Goal: Ask a question

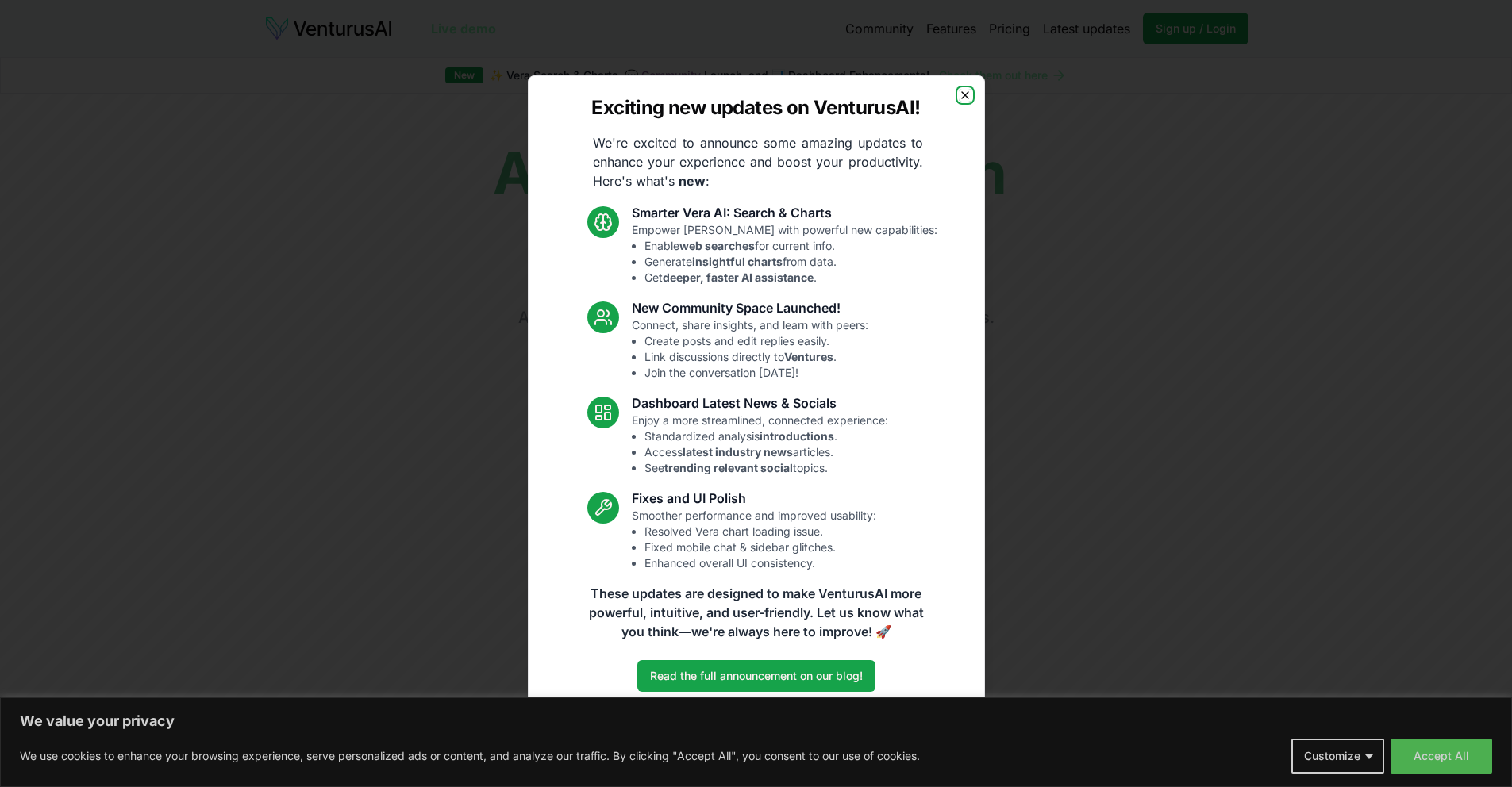
click at [961, 99] on icon "button" at bounding box center [964, 95] width 13 height 13
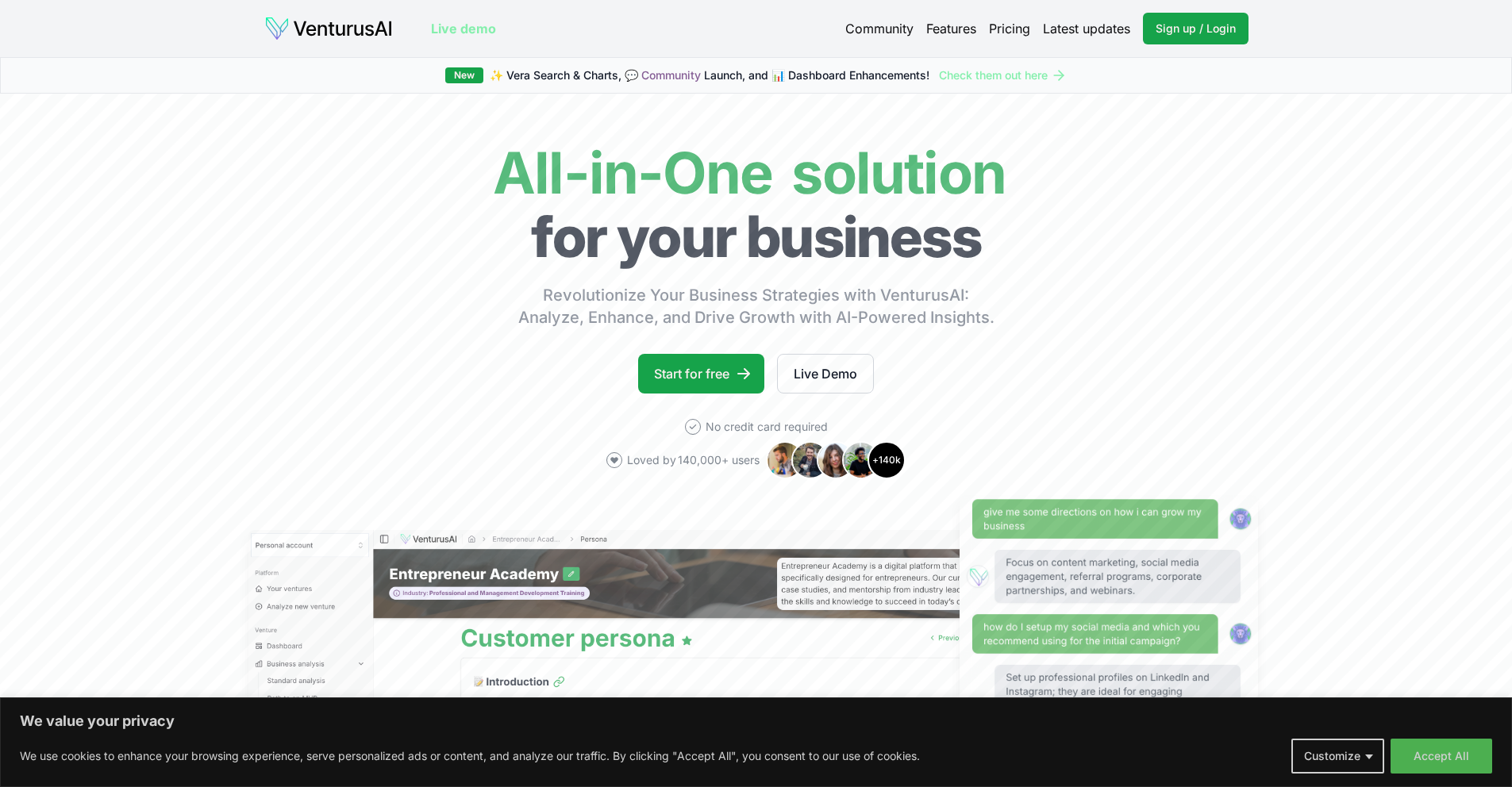
click at [1014, 24] on link "Pricing" at bounding box center [1009, 29] width 42 height 19
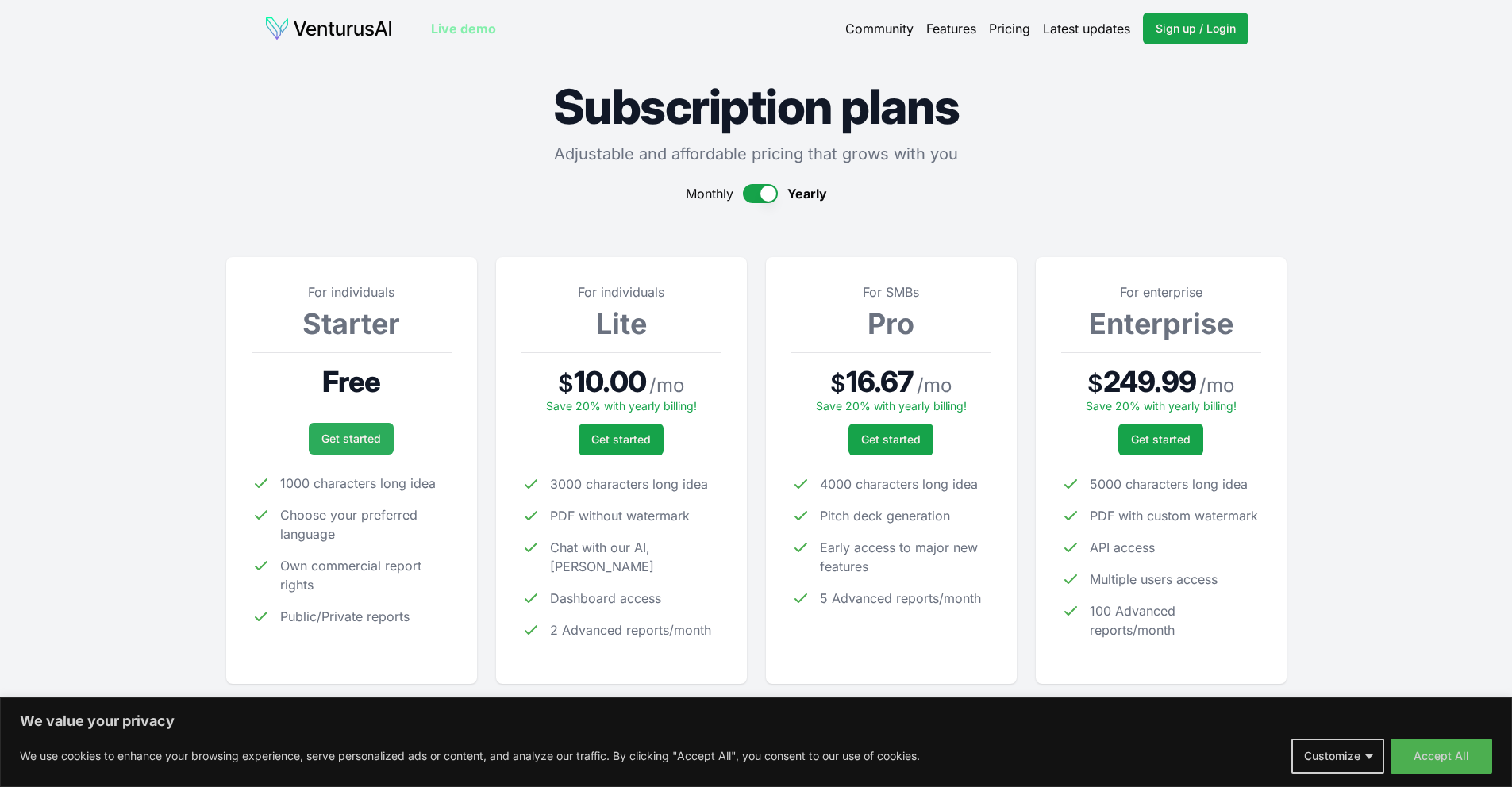
click at [381, 431] on link "Get started" at bounding box center [352, 439] width 85 height 32
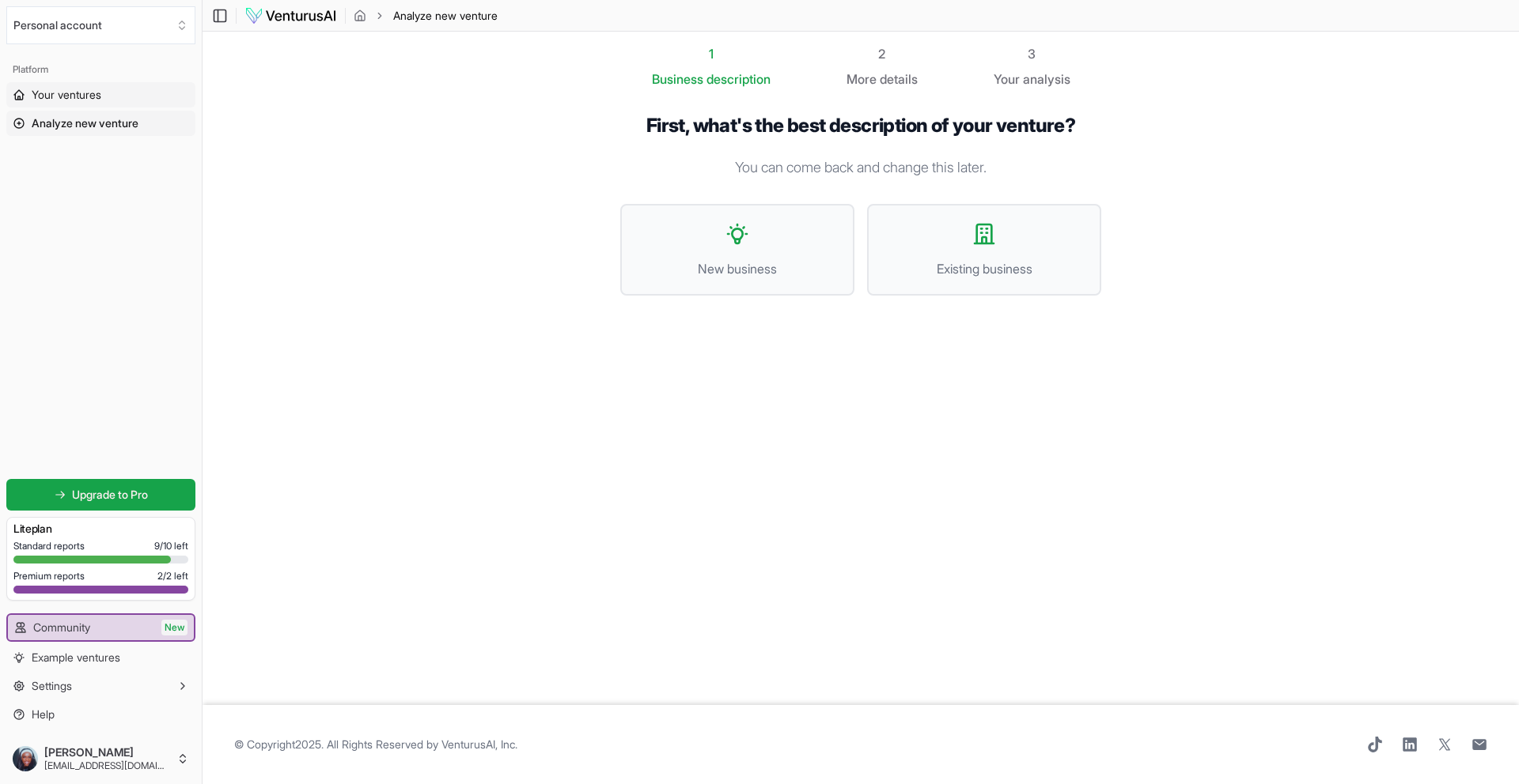
click at [87, 100] on span "Your ventures" at bounding box center [67, 95] width 70 height 15
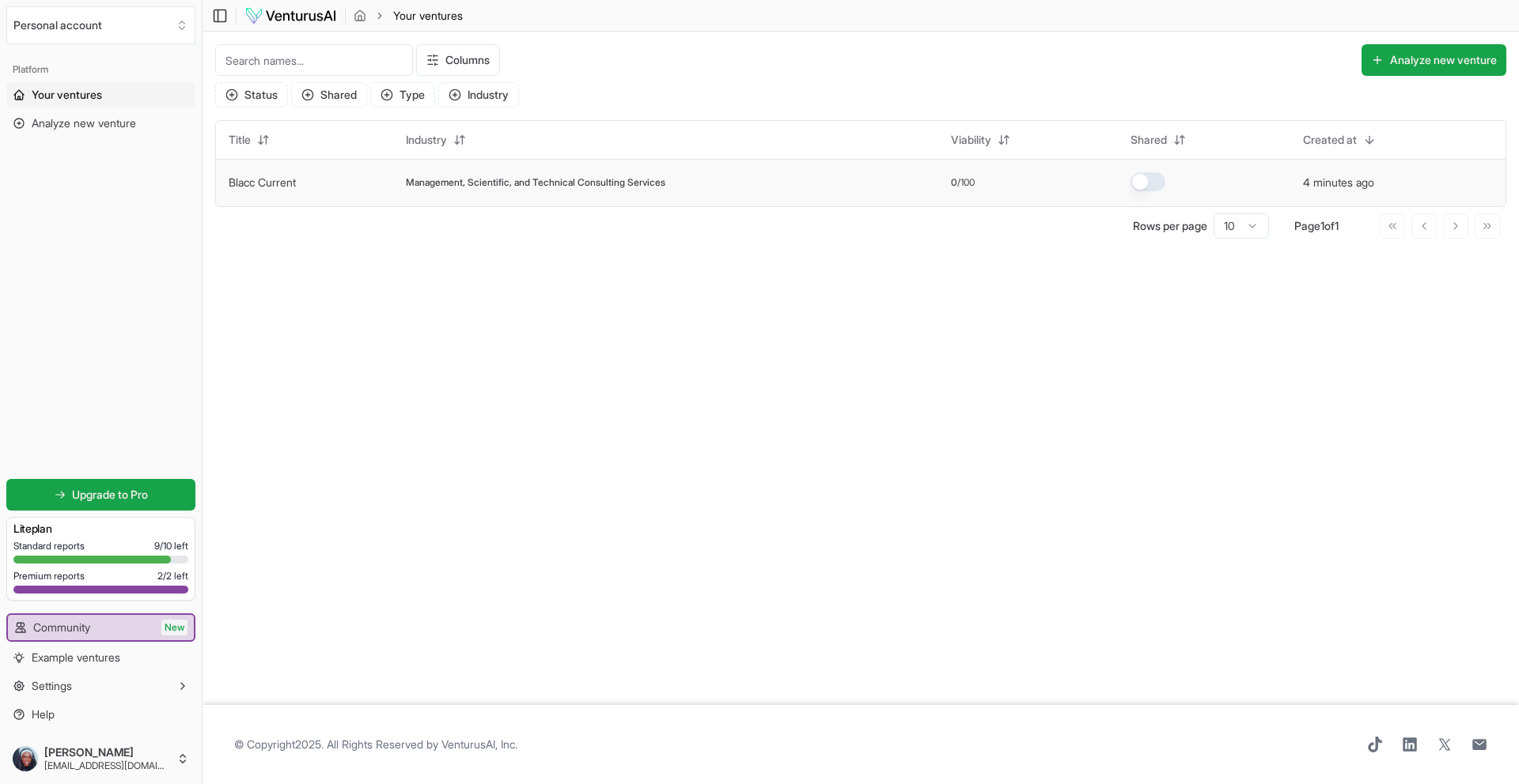
click at [734, 173] on td "Management, Scientific, and Technical Consulting Services" at bounding box center [665, 182] width 545 height 47
click at [1438, 180] on td "4 minutes ago" at bounding box center [1397, 182] width 215 height 47
click at [794, 184] on div "Management, Scientific, and Technical Consulting Services" at bounding box center [665, 182] width 520 height 13
click at [621, 185] on span "Management, Scientific, and Technical Consulting Services" at bounding box center [535, 182] width 260 height 13
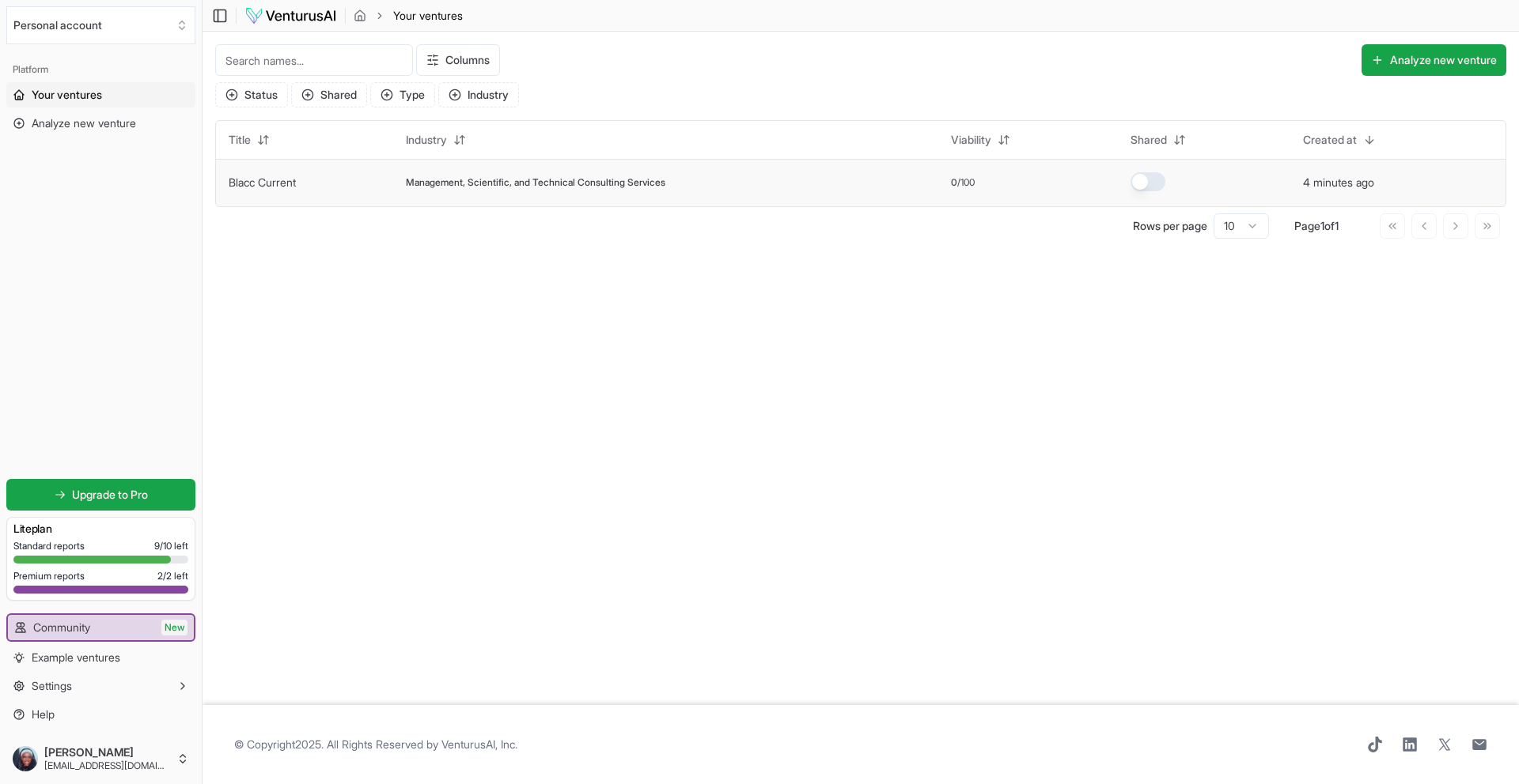
click at [379, 202] on td "Blacc Current" at bounding box center [304, 182] width 177 height 47
click at [334, 182] on td "Blacc Current" at bounding box center [304, 182] width 177 height 47
drag, startPoint x: 1314, startPoint y: 181, endPoint x: 1316, endPoint y: 171, distance: 10.2
click at [1314, 181] on button "4 minutes ago" at bounding box center [1338, 182] width 71 height 15
click at [1379, 173] on td "4 minutes ago" at bounding box center [1397, 182] width 215 height 47
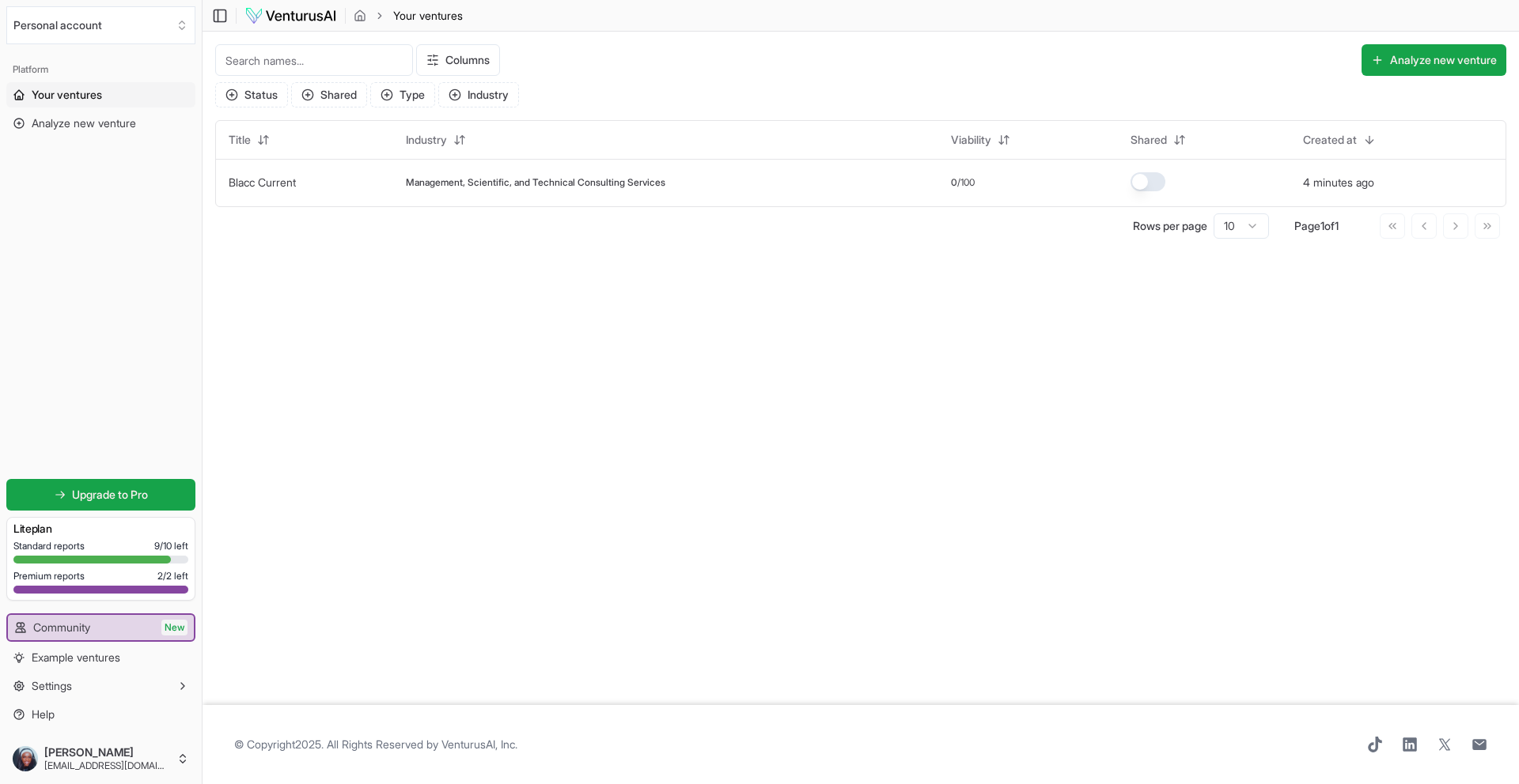
click at [1387, 180] on div "4 minutes ago" at bounding box center [1346, 182] width 87 height 15
click at [1388, 180] on div "4 minutes ago" at bounding box center [1346, 182] width 87 height 15
click at [535, 191] on td "Management, Scientific, and Technical Consulting Services" at bounding box center [665, 182] width 545 height 47
click at [345, 194] on td "Blacc Current" at bounding box center [304, 182] width 177 height 47
click at [106, 27] on button "Personal account" at bounding box center [101, 25] width 189 height 38
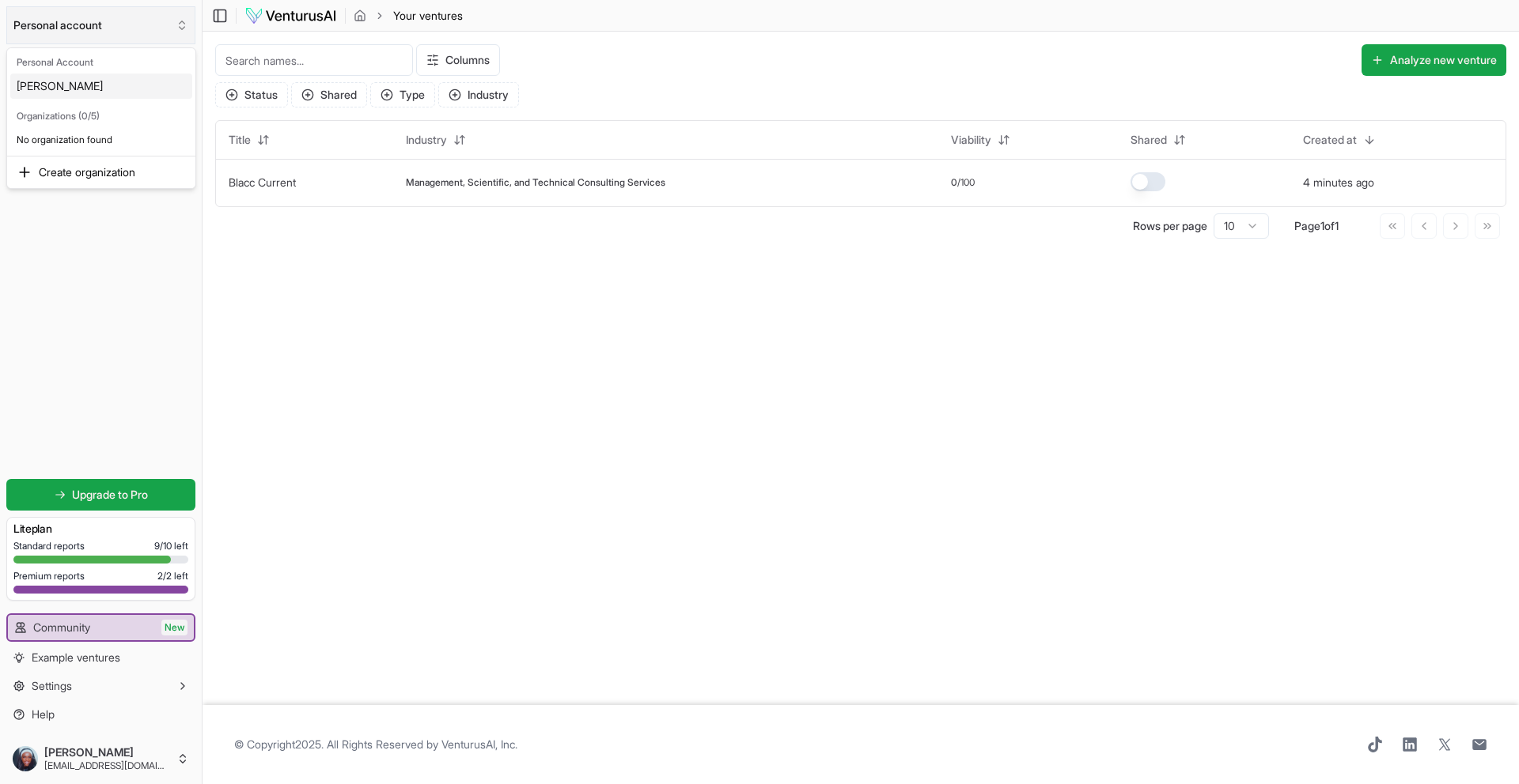
click at [106, 27] on html "Personal account Platform Your ventures Analyze new venture Get started for fre…" at bounding box center [759, 392] width 1519 height 784
click at [436, 178] on span "Management, Scientific, and Technical Consulting Services" at bounding box center [535, 182] width 260 height 13
click at [436, 180] on span "Management, Scientific, and Technical Consulting Services" at bounding box center [535, 182] width 260 height 13
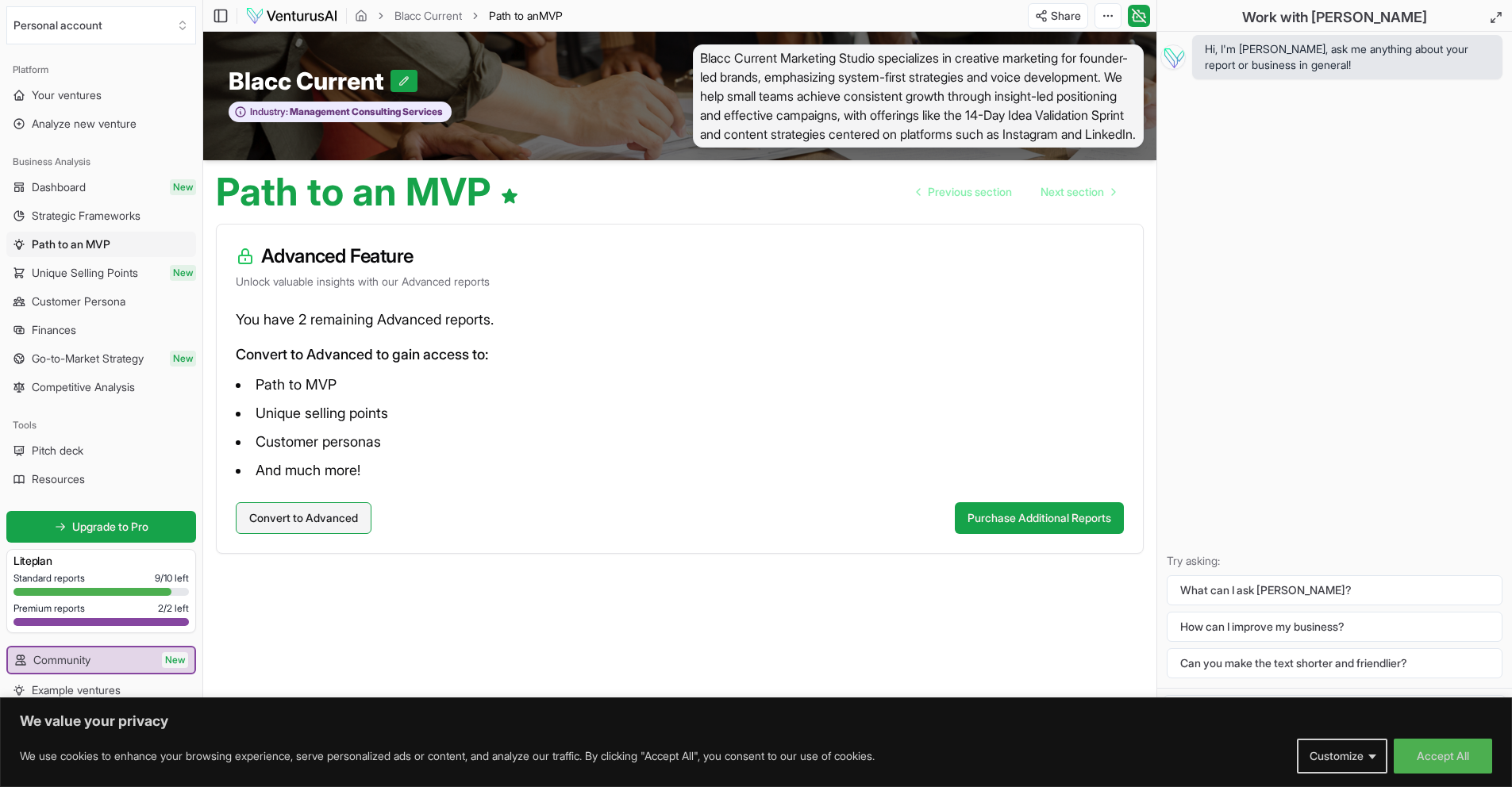
click at [326, 534] on button "Convert to Advanced" at bounding box center [303, 518] width 136 height 32
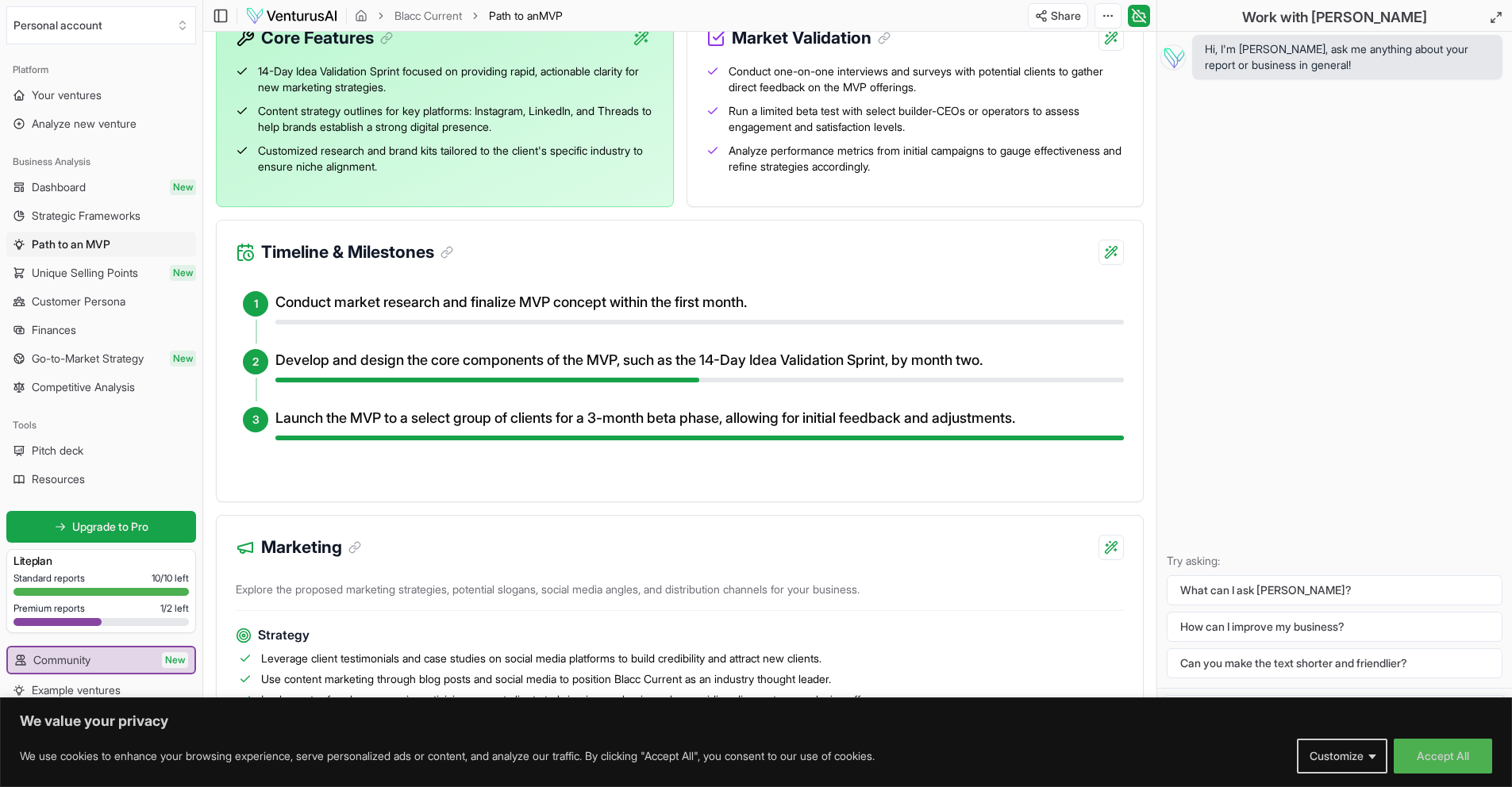
scroll to position [204, 0]
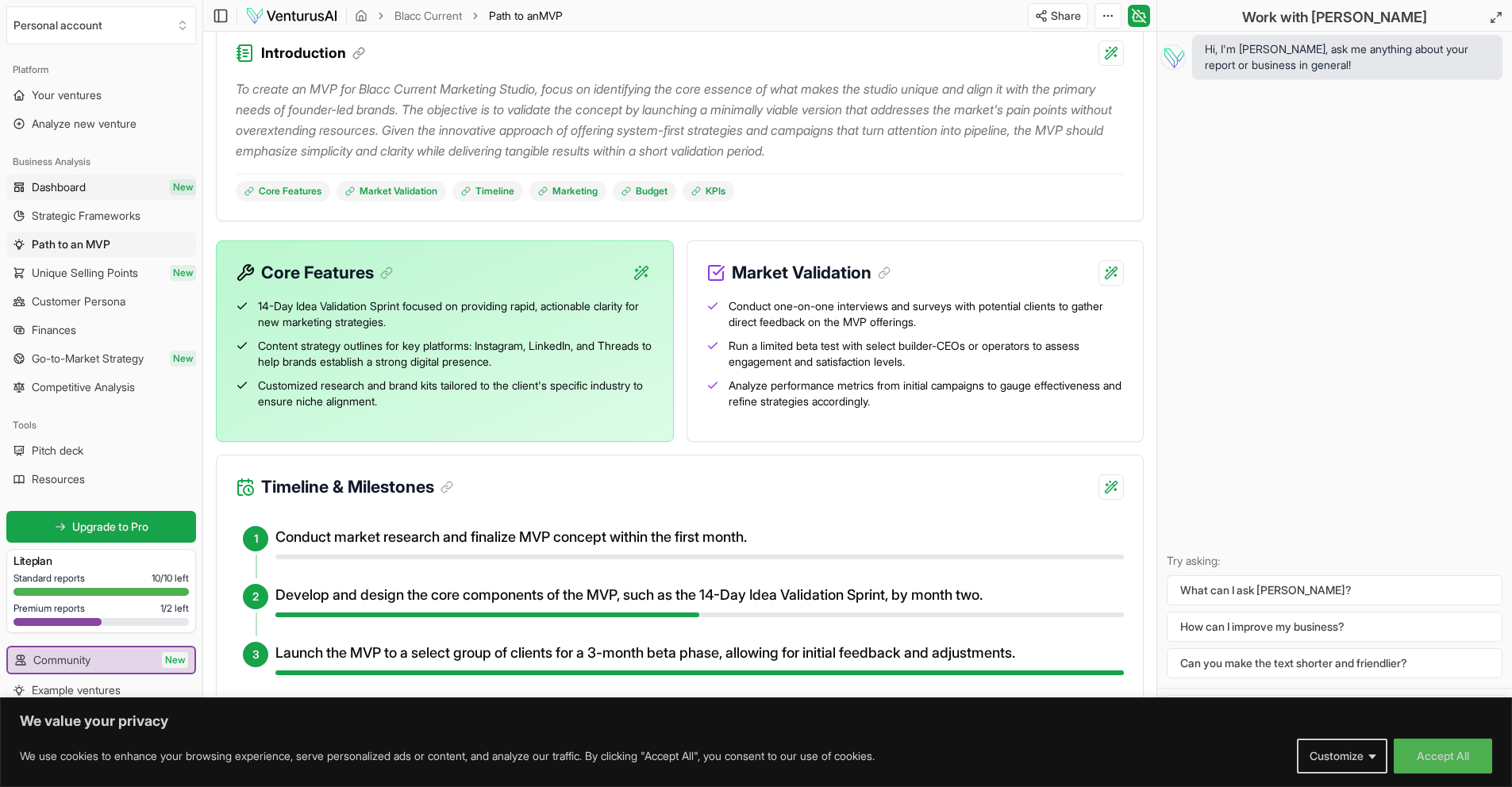
click at [108, 174] on link "Dashboard New" at bounding box center [102, 187] width 190 height 25
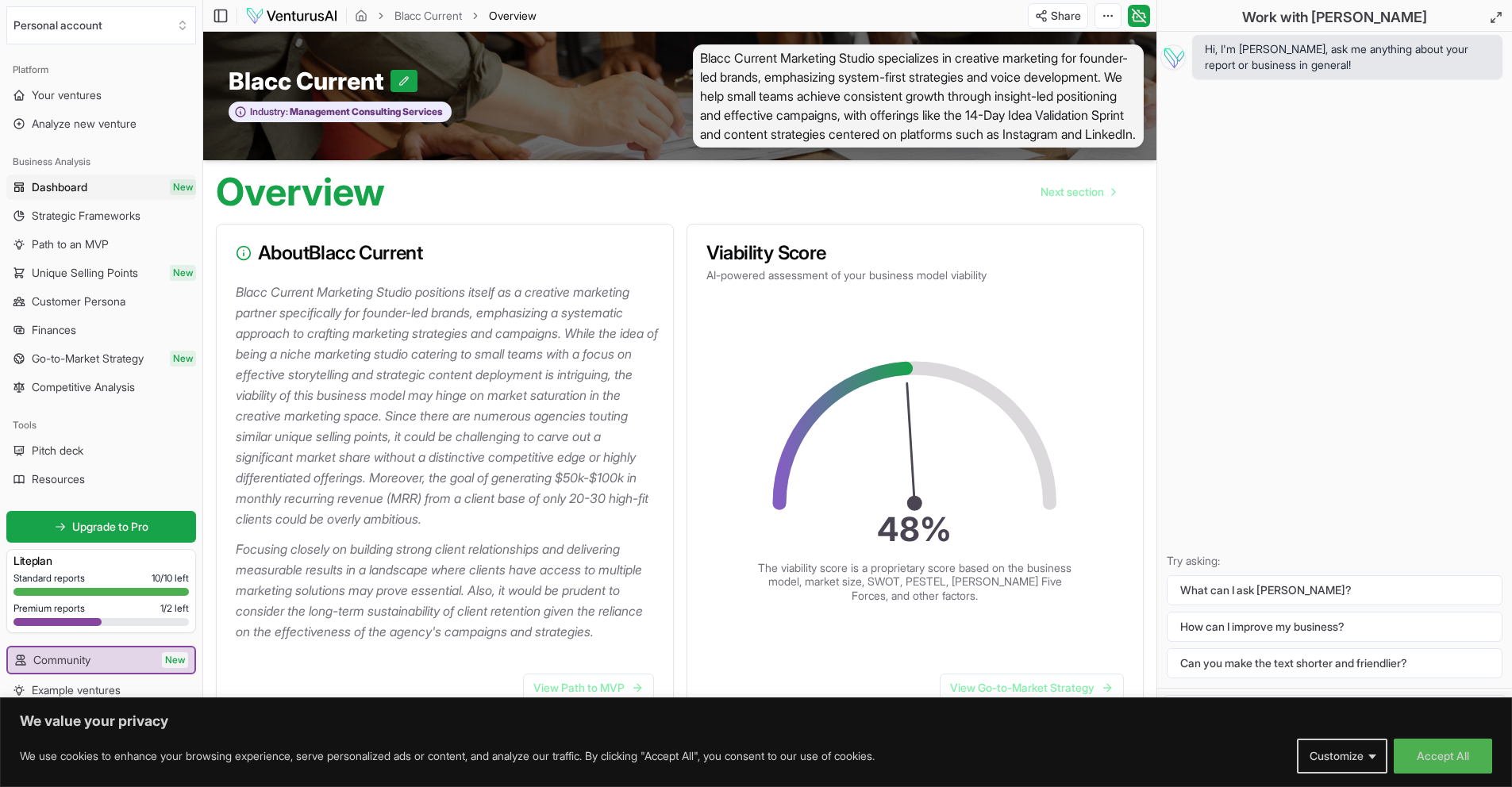
click at [375, 15] on ol "Blacc Current Overview" at bounding box center [446, 16] width 182 height 16
click at [366, 14] on icon "breadcrumb" at bounding box center [361, 16] width 13 height 13
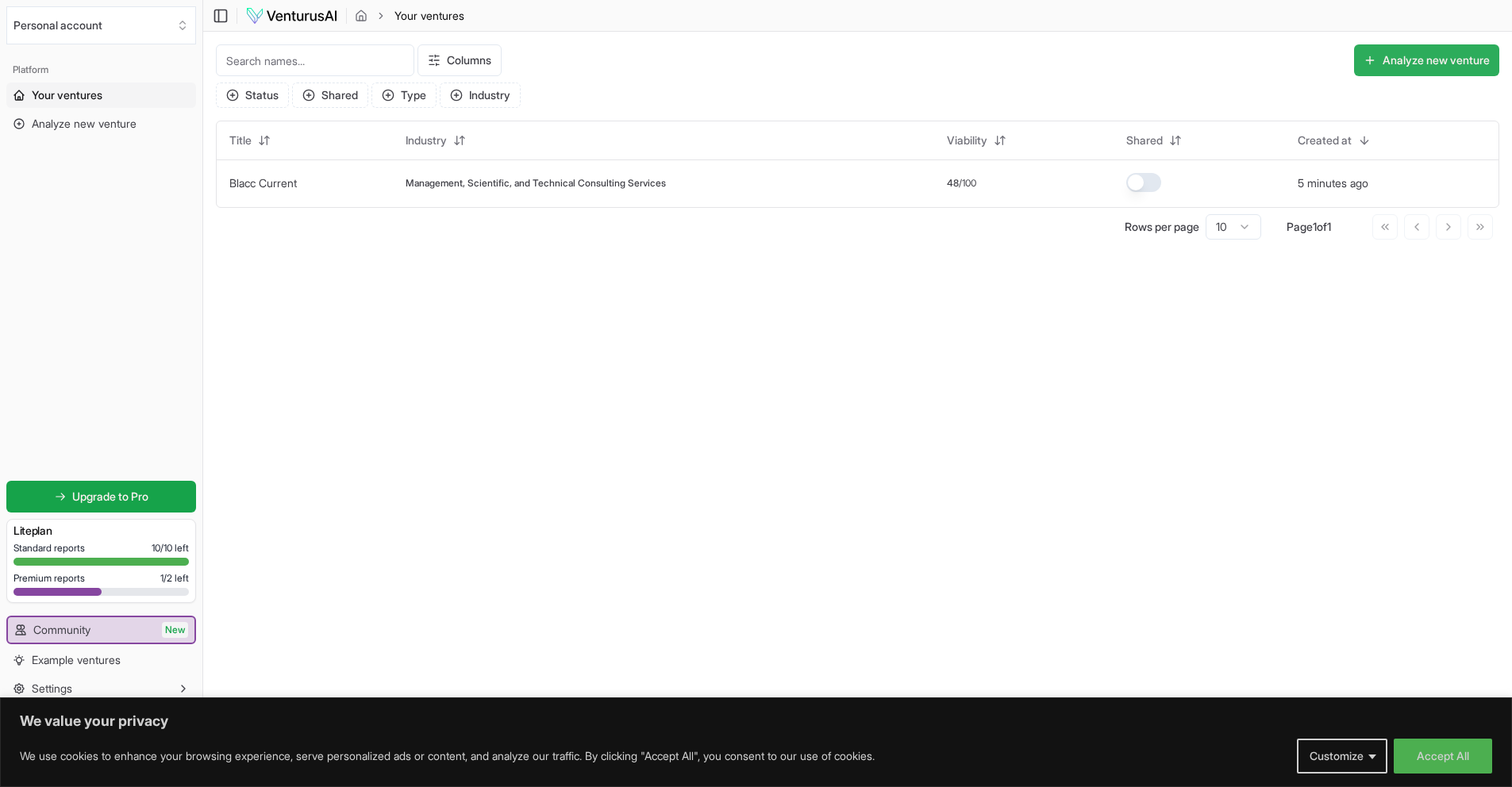
click at [1405, 50] on button "Analyze new venture" at bounding box center [1427, 60] width 145 height 32
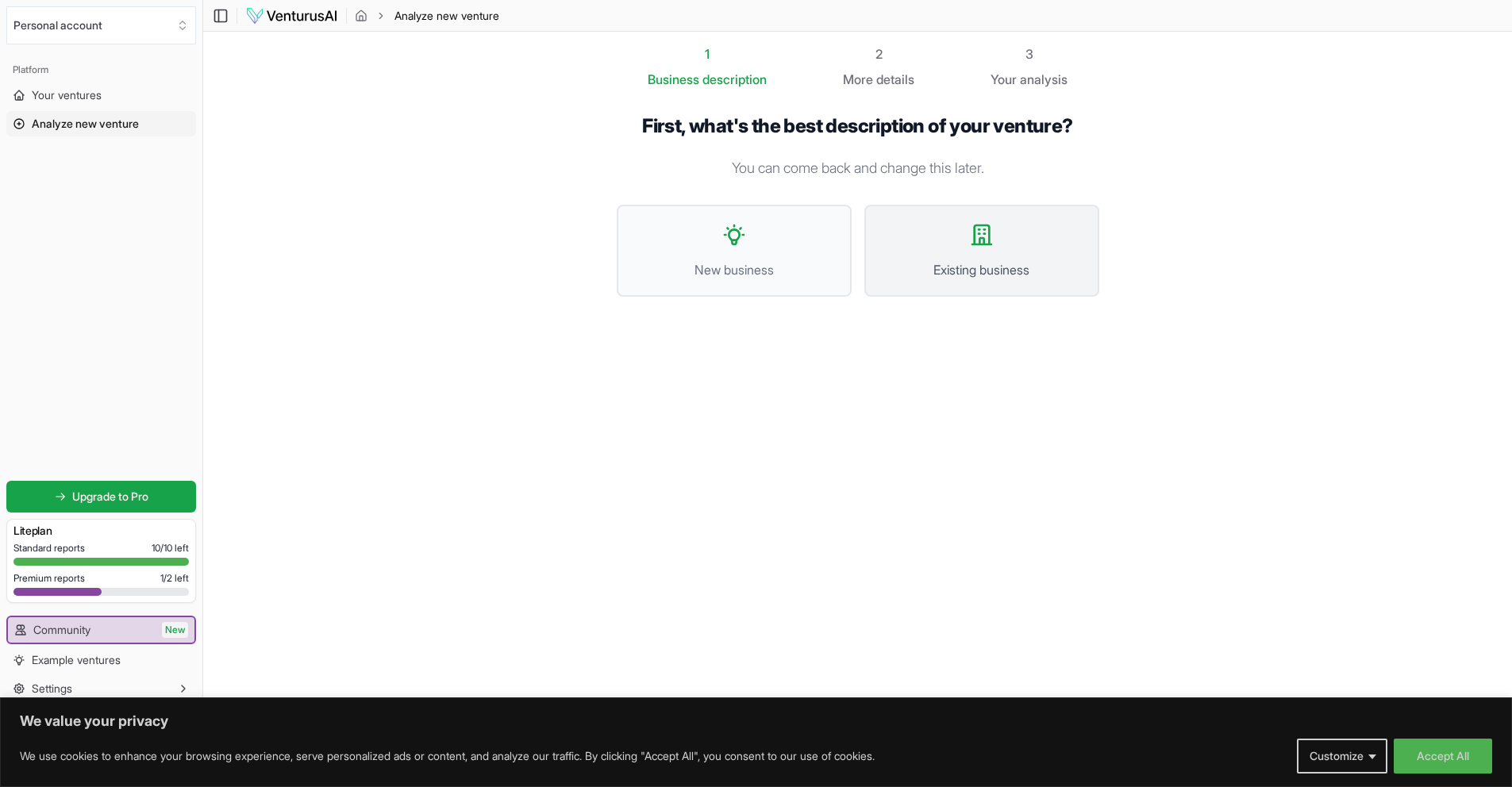
click at [912, 282] on button "Existing business" at bounding box center [982, 250] width 235 height 92
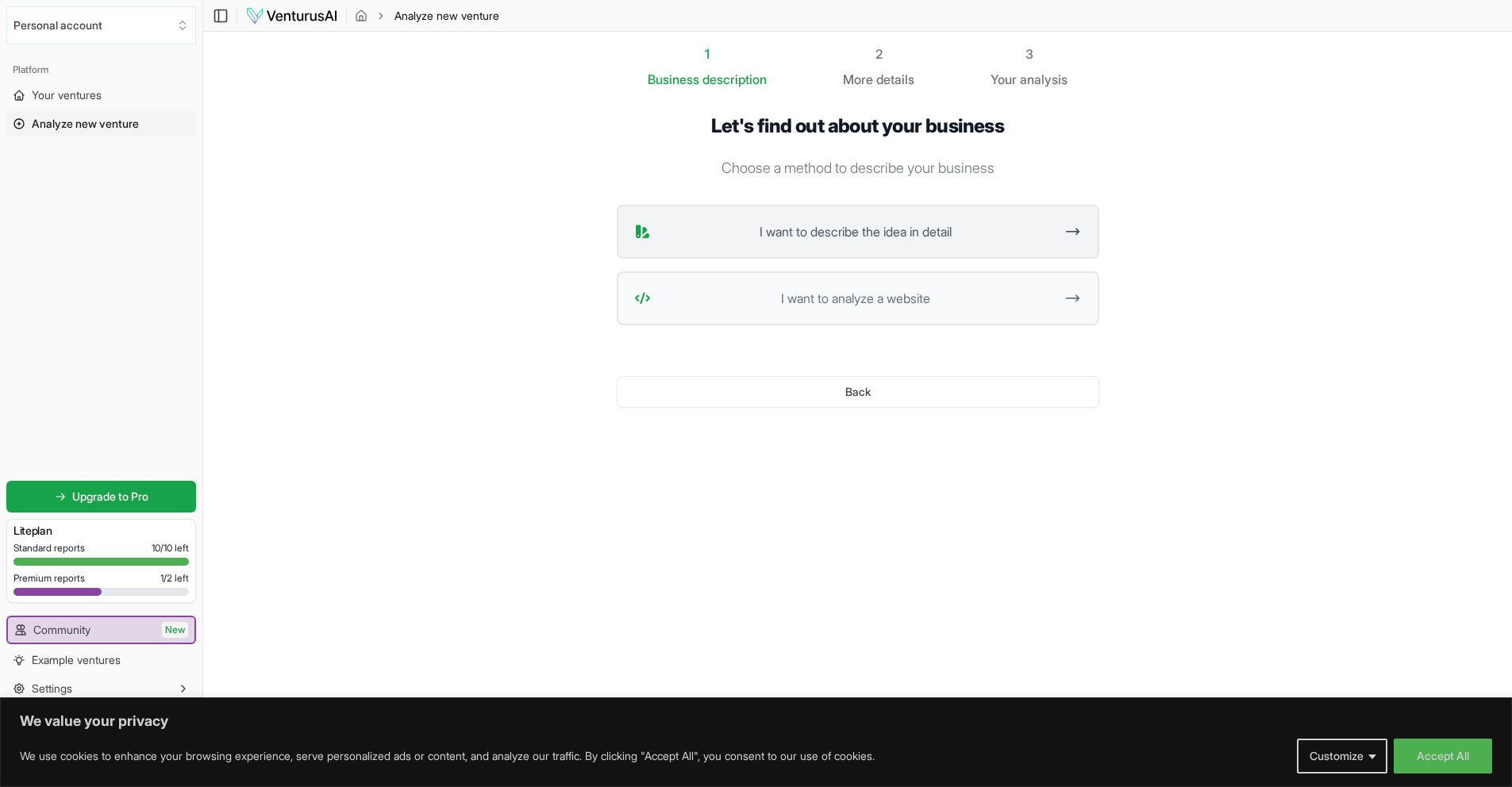
click at [938, 231] on span "I want to describe the idea in detail" at bounding box center [856, 232] width 397 height 19
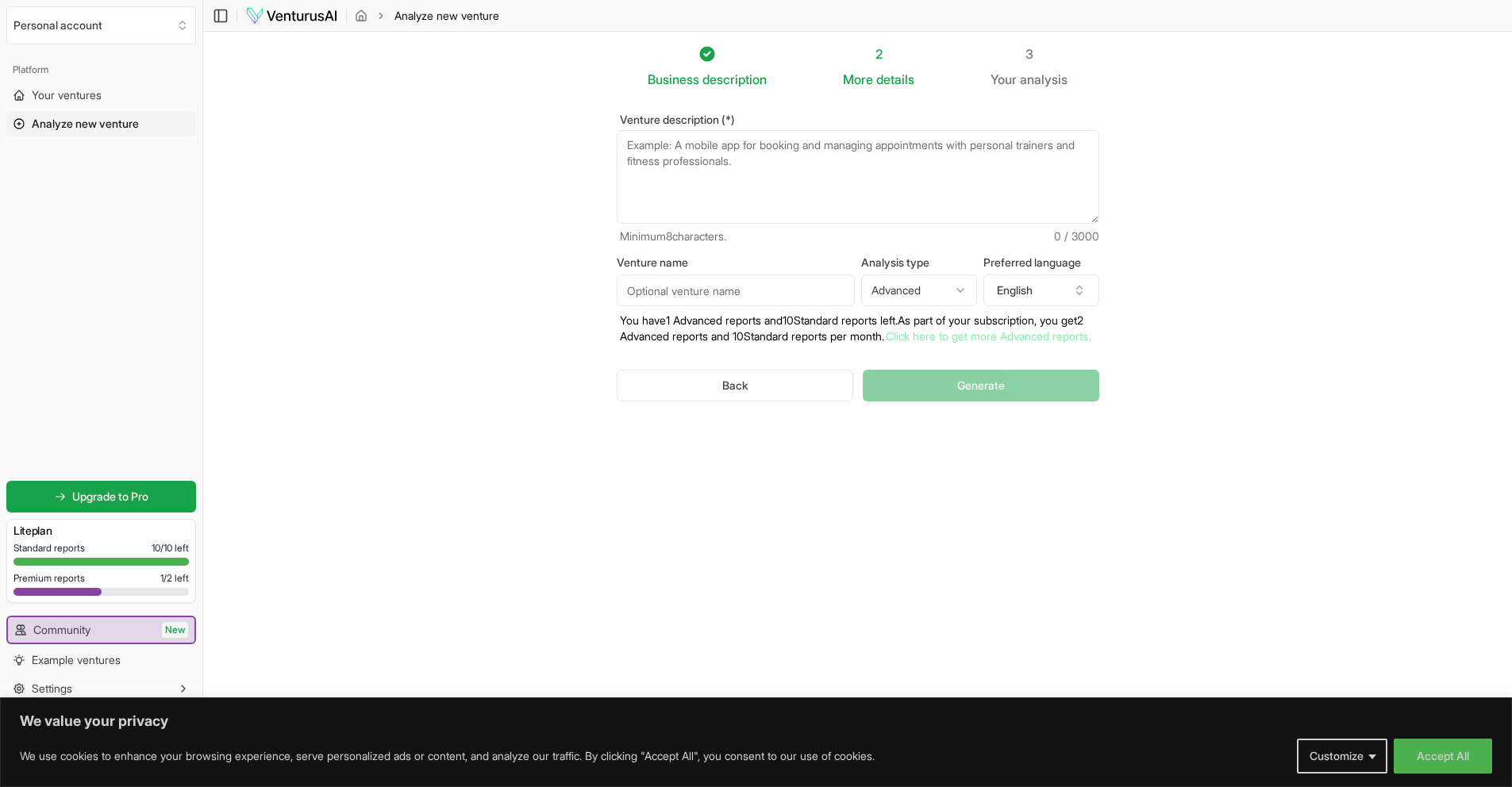
click at [855, 182] on textarea "Venture description (*)" at bounding box center [858, 176] width 483 height 94
click at [674, 158] on textarea "Venture description (*)" at bounding box center [858, 176] width 483 height 94
paste textarea "Blacc Current Synopsis Who We Are Blacc Current Marketing Studio is a creative …"
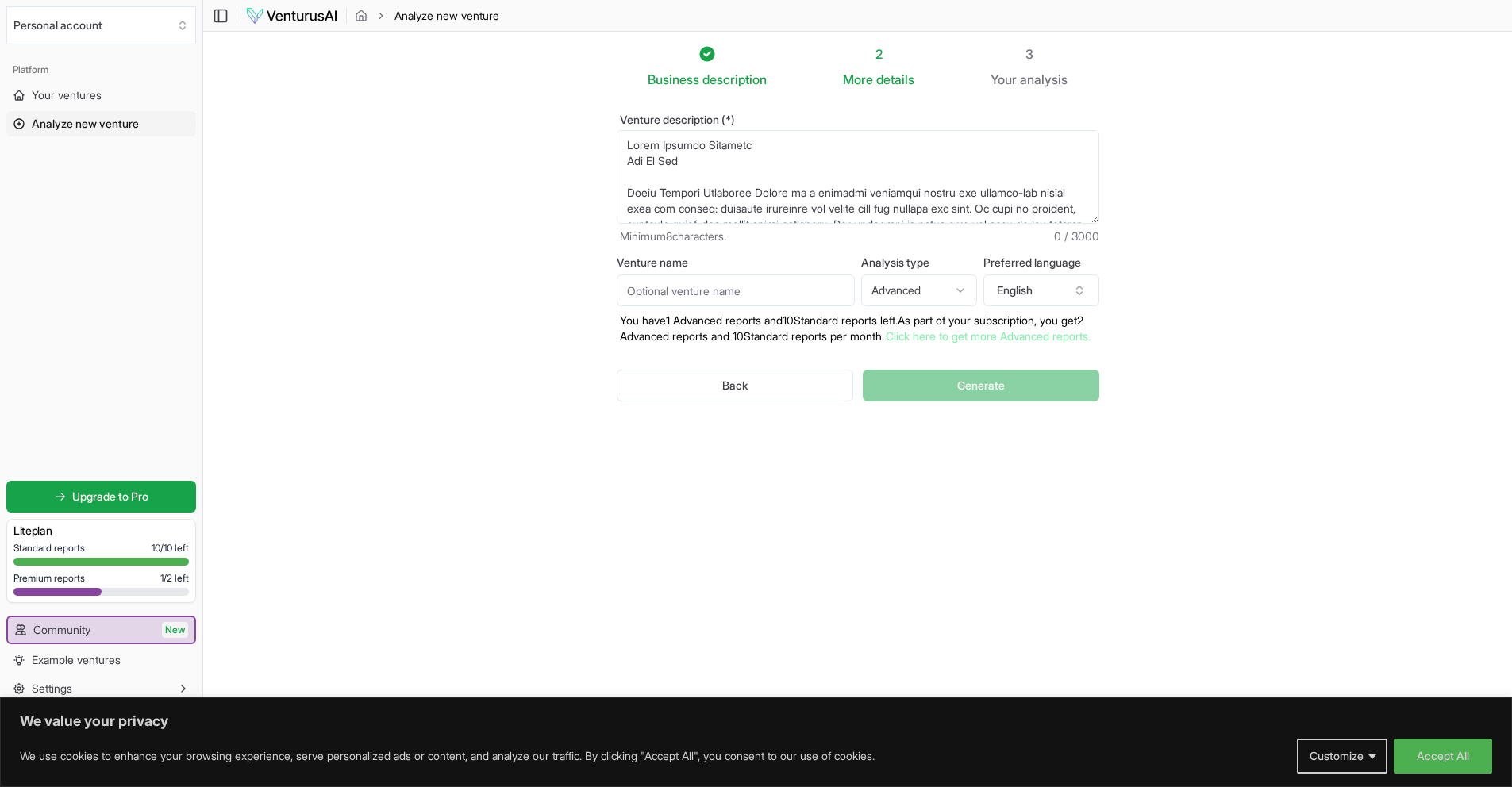
scroll to position [754, 0]
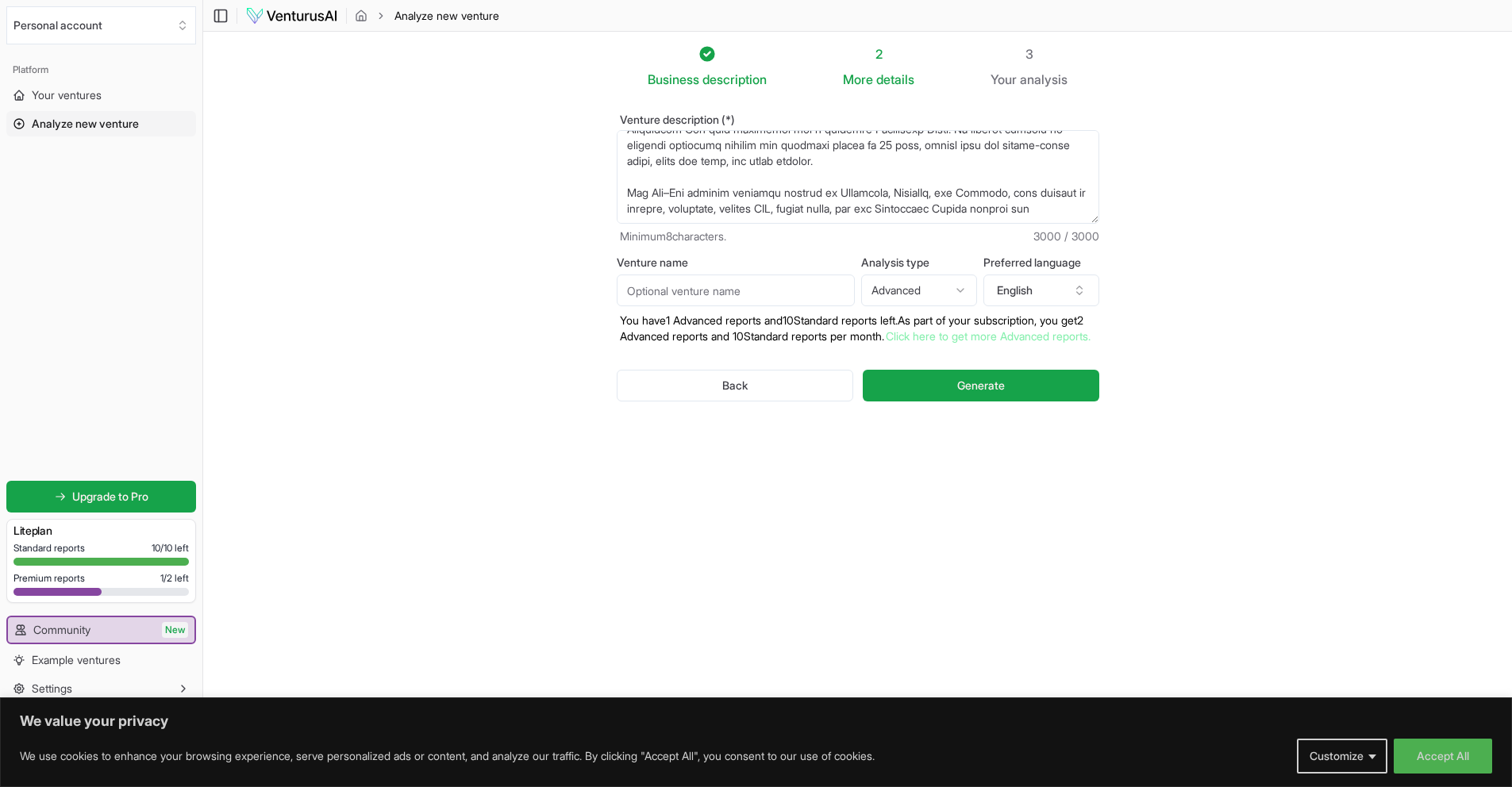
type textarea "Blacc Current Synopsis Who We Are Blacc Current Marketing Studio is a creative …"
click at [758, 306] on div "Venture name Analysis type Advanced Advanced Standard Preferred language Englis…" at bounding box center [858, 300] width 483 height 87
click at [759, 291] on input "Venture name" at bounding box center [736, 290] width 238 height 32
type input "Blacc Current PTY(Ltd)"
click at [980, 420] on div "Back Generate" at bounding box center [858, 385] width 483 height 82
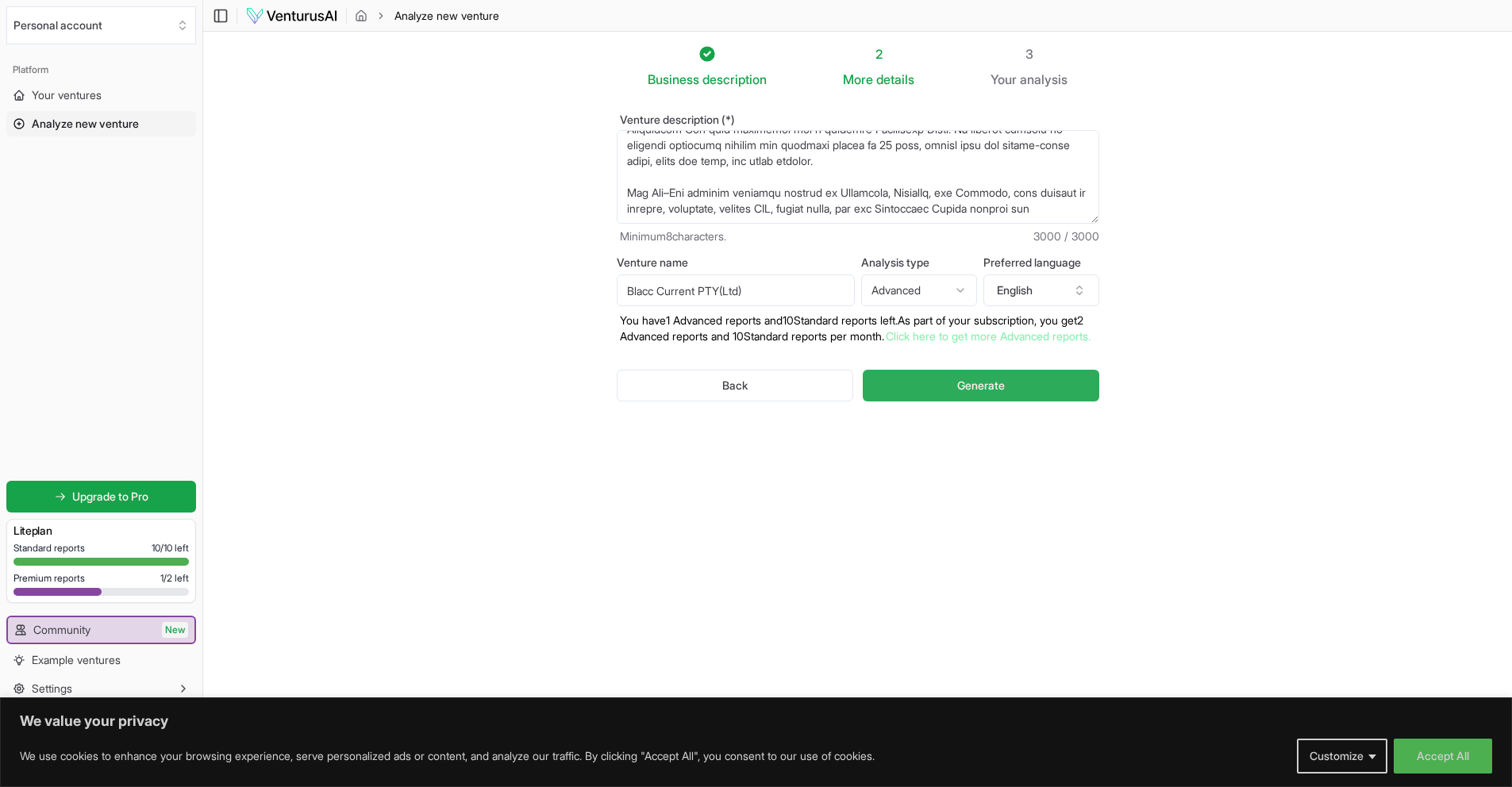
click at [986, 401] on button "Generate" at bounding box center [980, 386] width 236 height 32
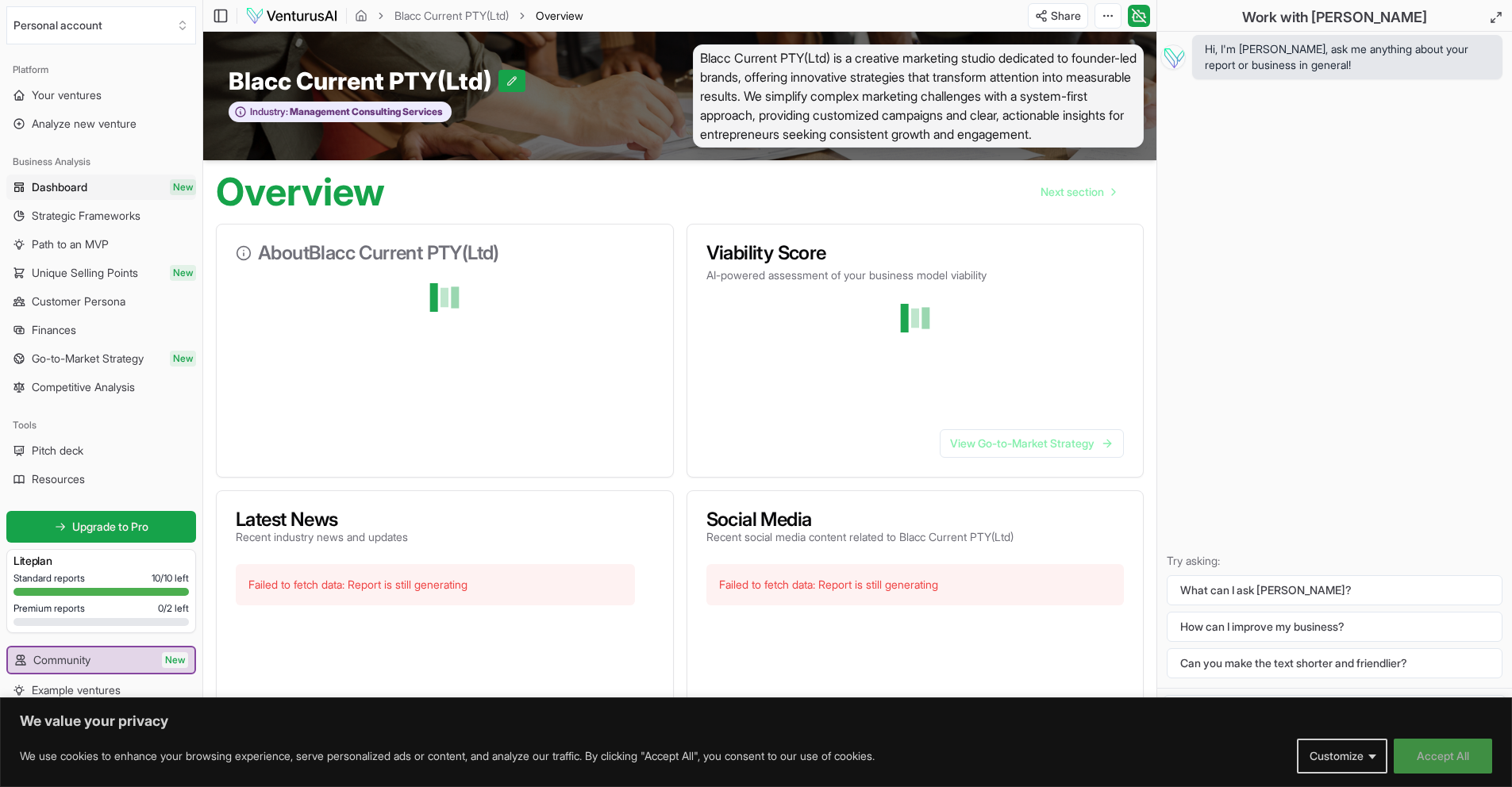
click at [1436, 766] on button "Accept All" at bounding box center [1443, 757] width 99 height 35
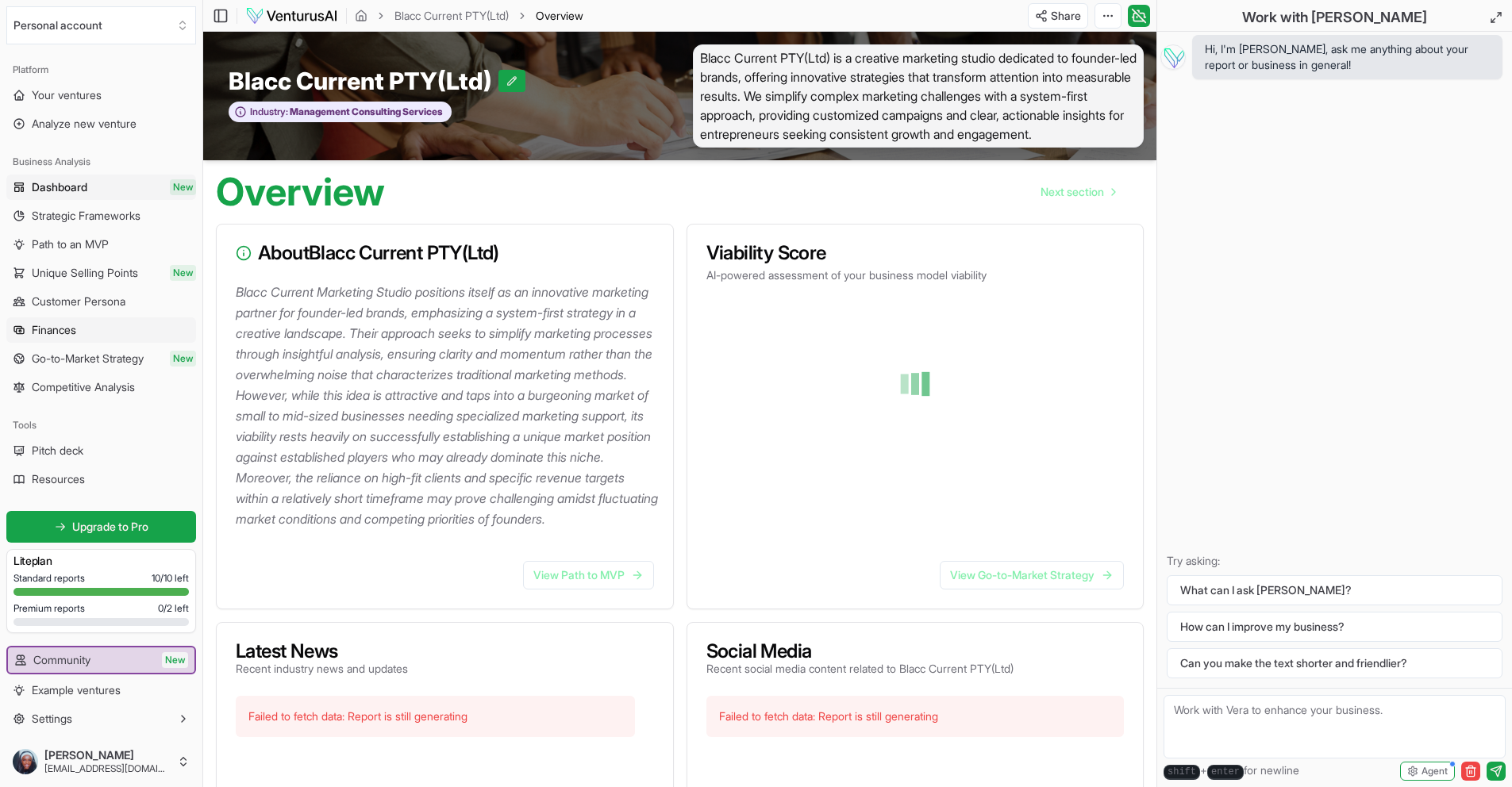
click at [104, 337] on link "Finances" at bounding box center [102, 331] width 190 height 25
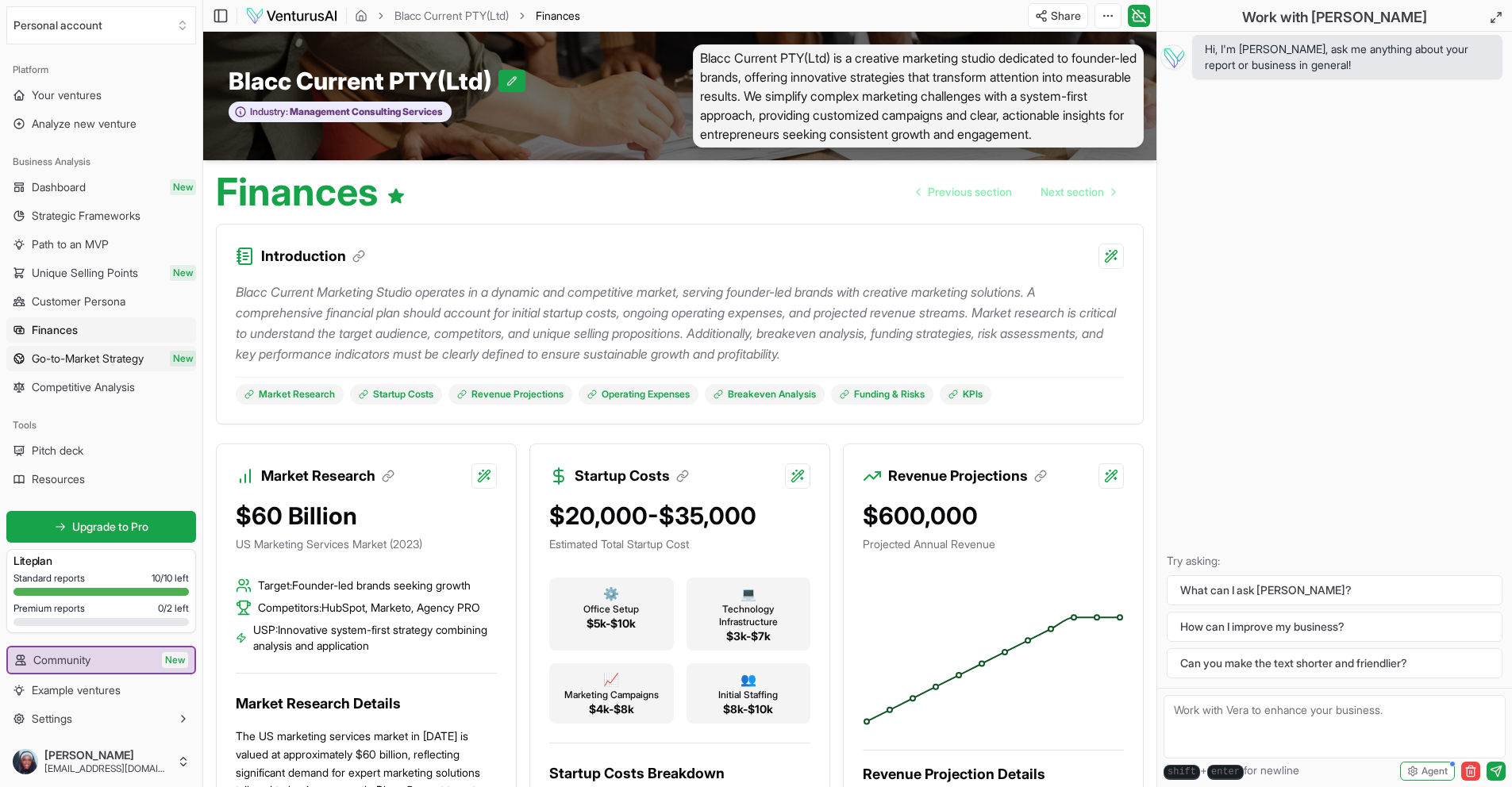
click at [114, 360] on span "Go-to-Market Strategy" at bounding box center [87, 359] width 111 height 16
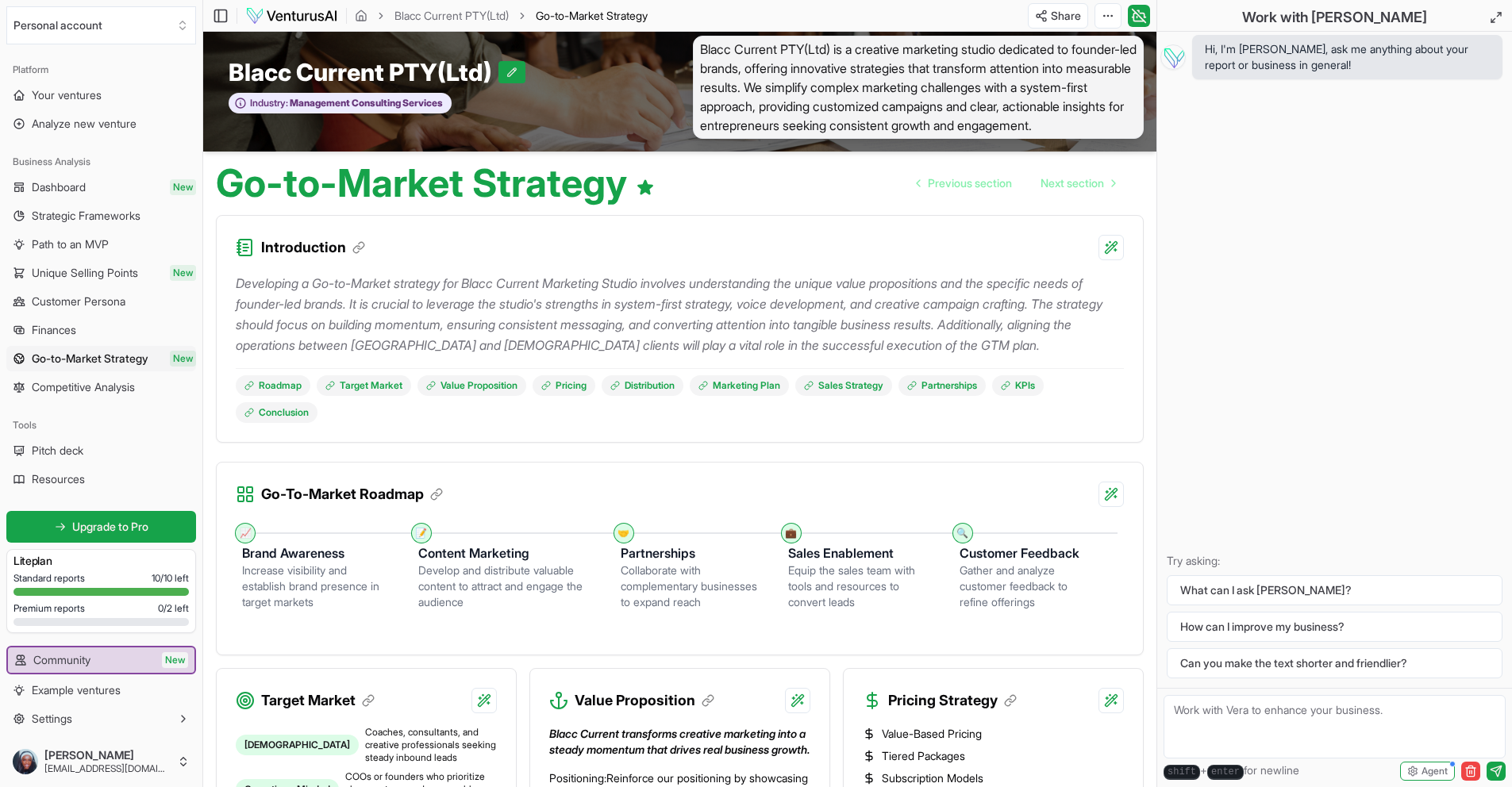
scroll to position [10, 0]
click at [685, 610] on div "Collaborate with complementary businesses to expand reach" at bounding box center [691, 585] width 142 height 47
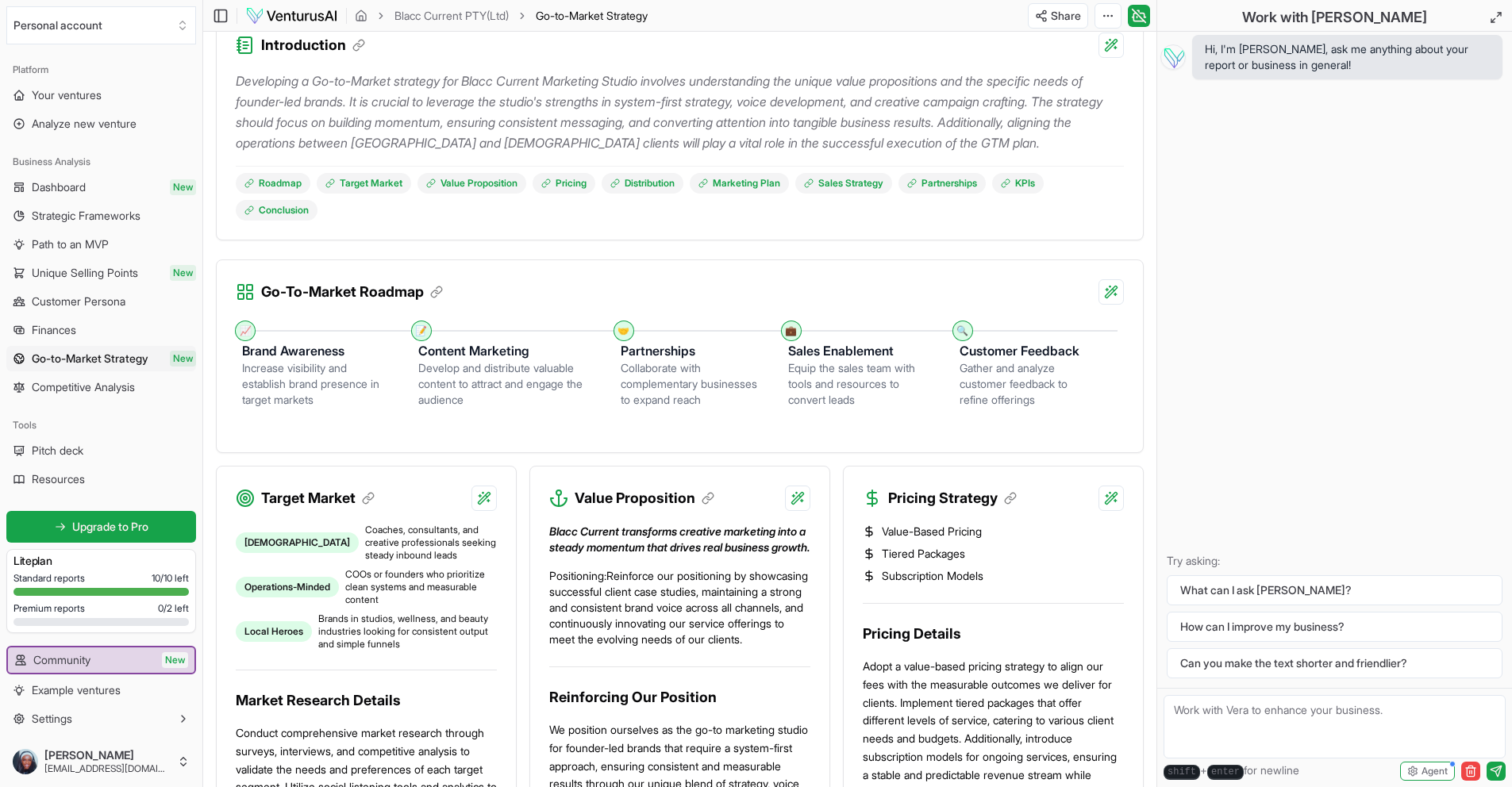
scroll to position [287, 0]
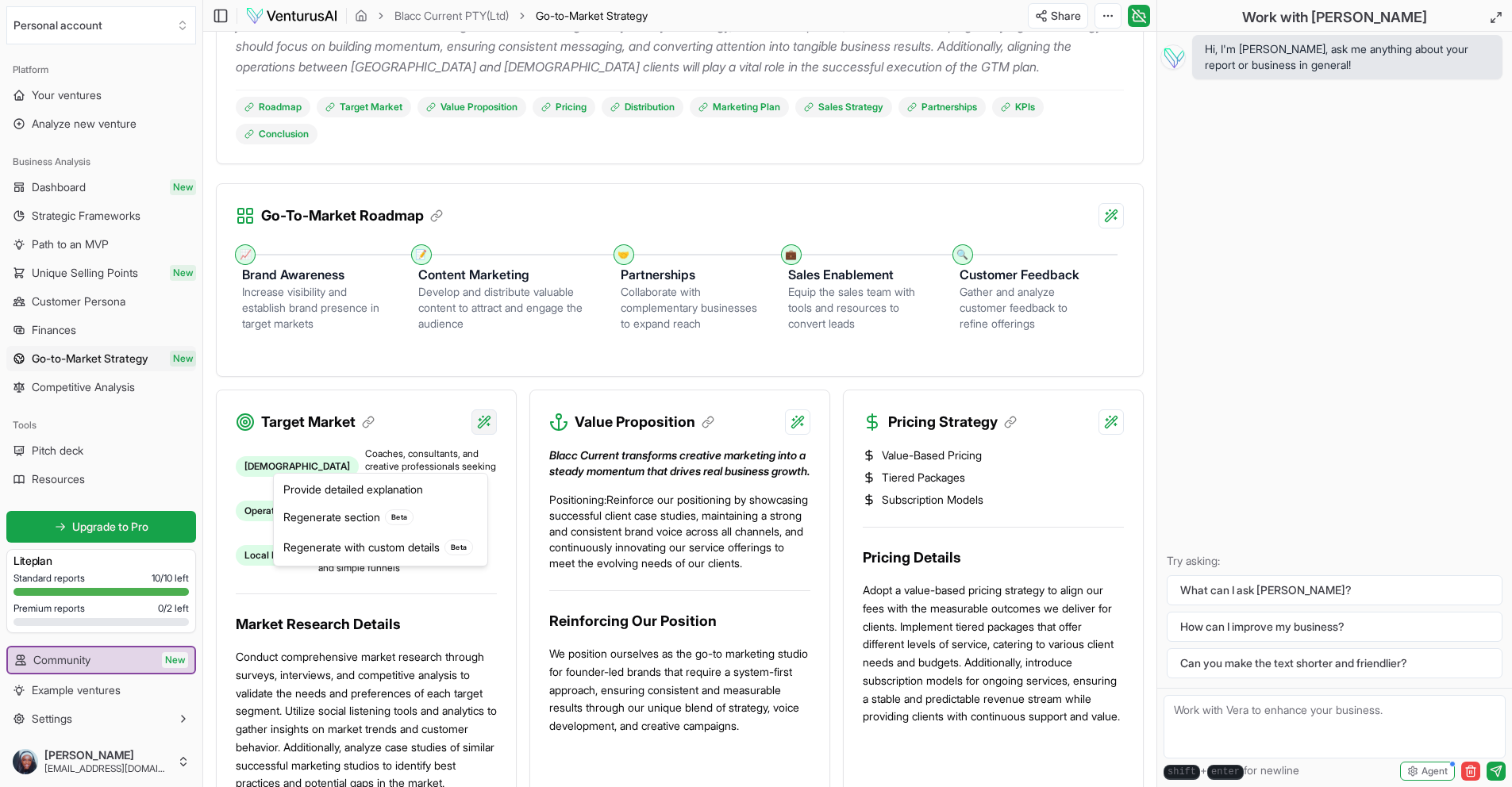
click at [476, 458] on html "We value your privacy We use cookies to enhance your browsing experience, serve…" at bounding box center [756, 107] width 1512 height 787
click at [514, 433] on html "We value your privacy We use cookies to enhance your browsing experience, serve…" at bounding box center [756, 107] width 1512 height 787
click at [492, 461] on html "We value your privacy We use cookies to enhance your browsing experience, serve…" at bounding box center [756, 107] width 1512 height 787
click at [743, 419] on html "We value your privacy We use cookies to enhance your browsing experience, serve…" at bounding box center [756, 107] width 1512 height 787
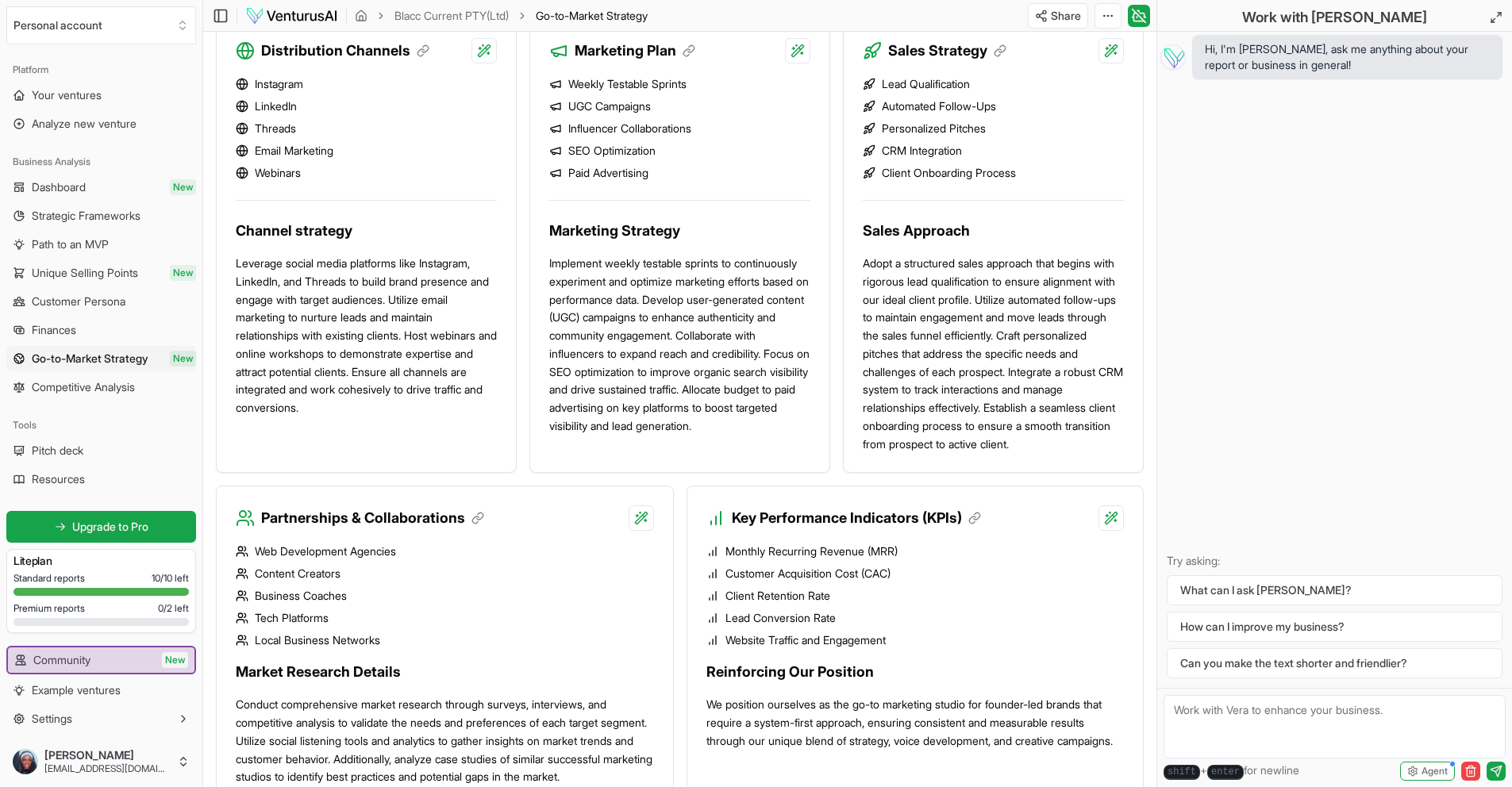
scroll to position [1098, 0]
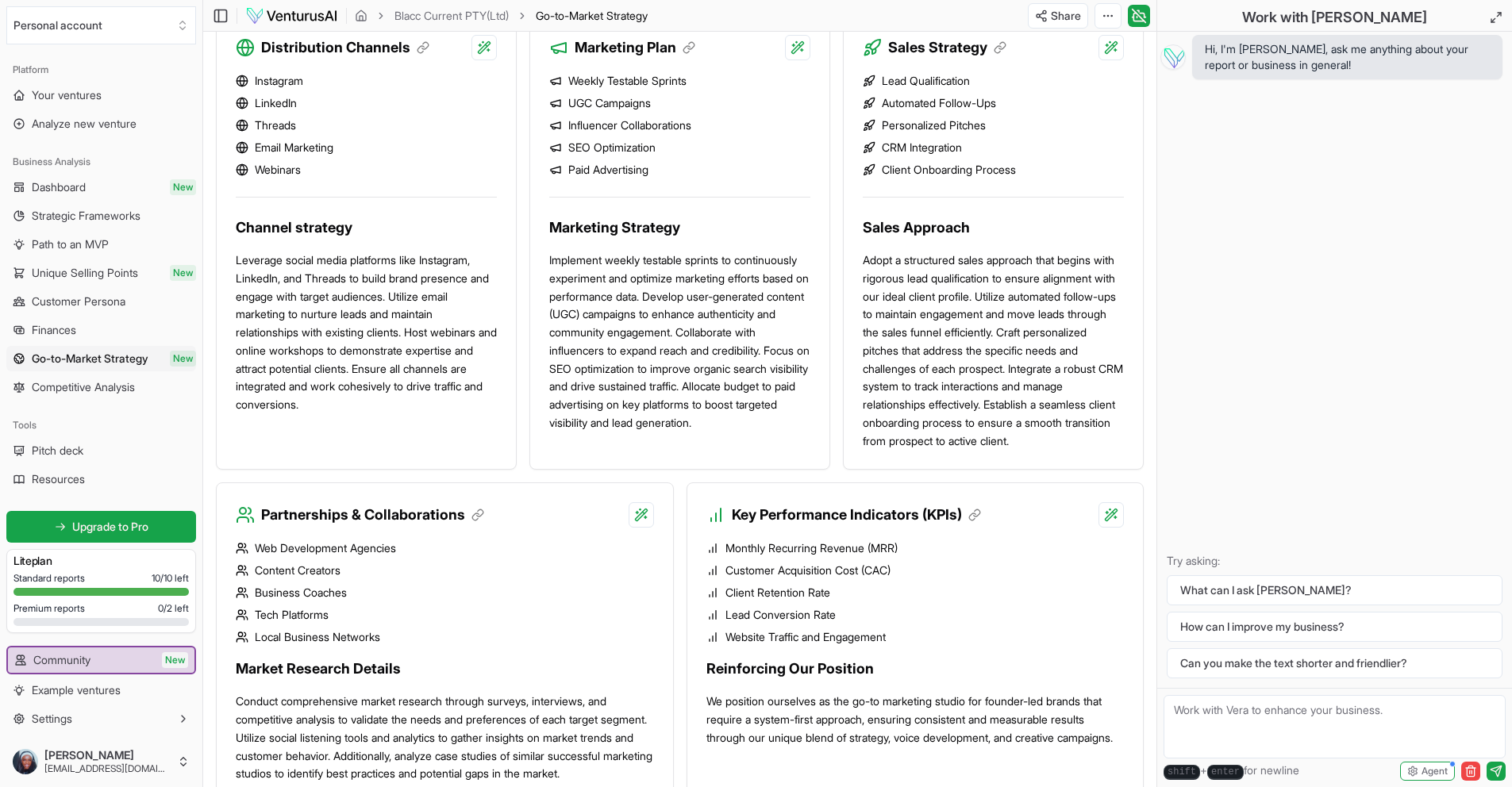
click at [1233, 721] on textarea at bounding box center [1335, 727] width 342 height 64
paste textarea "what is the data on free webinars for list building, lead generation and conver…"
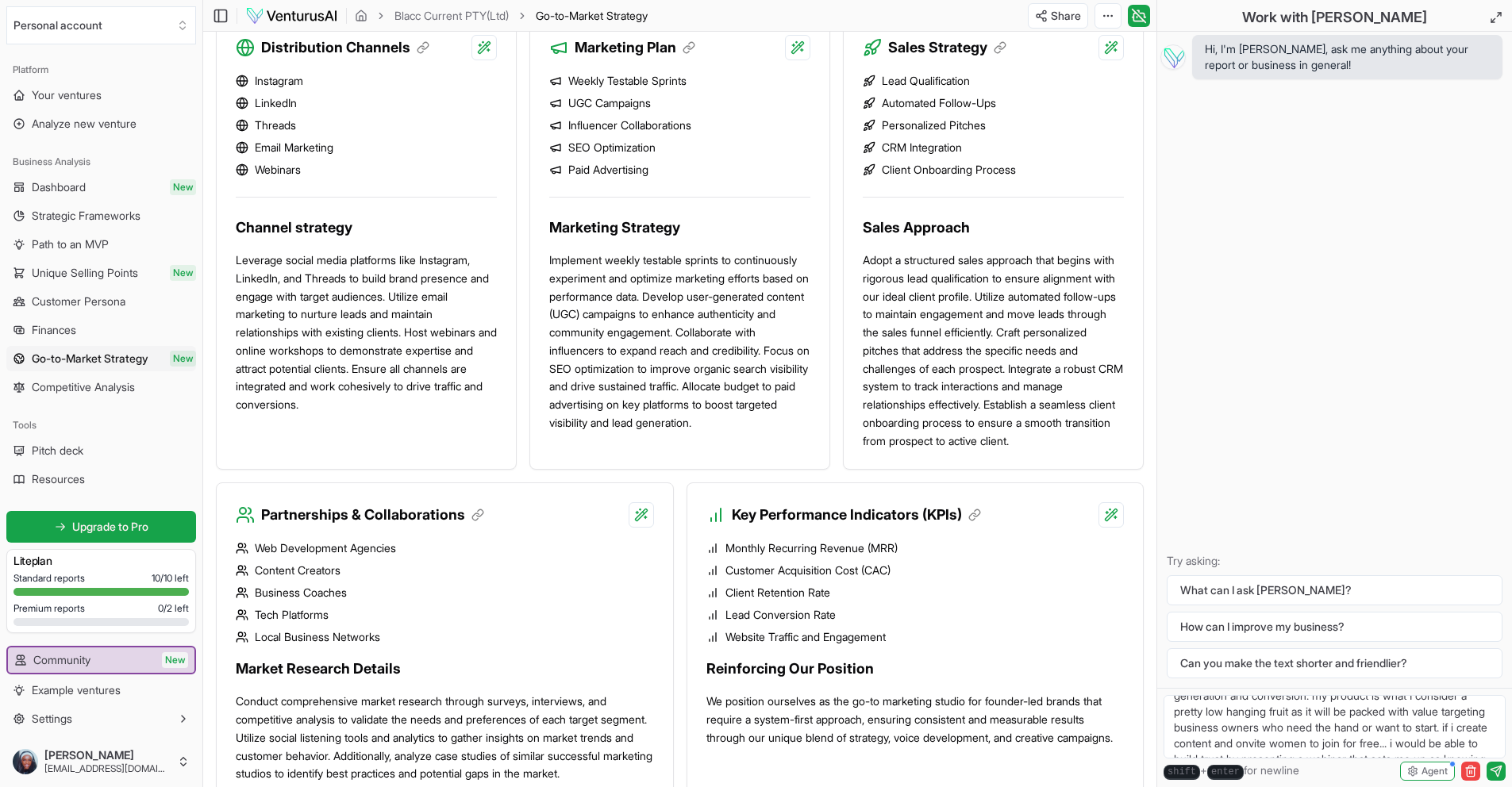
scroll to position [31, 0]
click at [1344, 746] on textarea "what is the data on free webinars for list building, lead generation and conver…" at bounding box center [1335, 727] width 342 height 64
type textarea "what is the data on free webinars for list building, lead generation and conver…"
click at [1493, 771] on icon "submit" at bounding box center [1496, 771] width 13 height 13
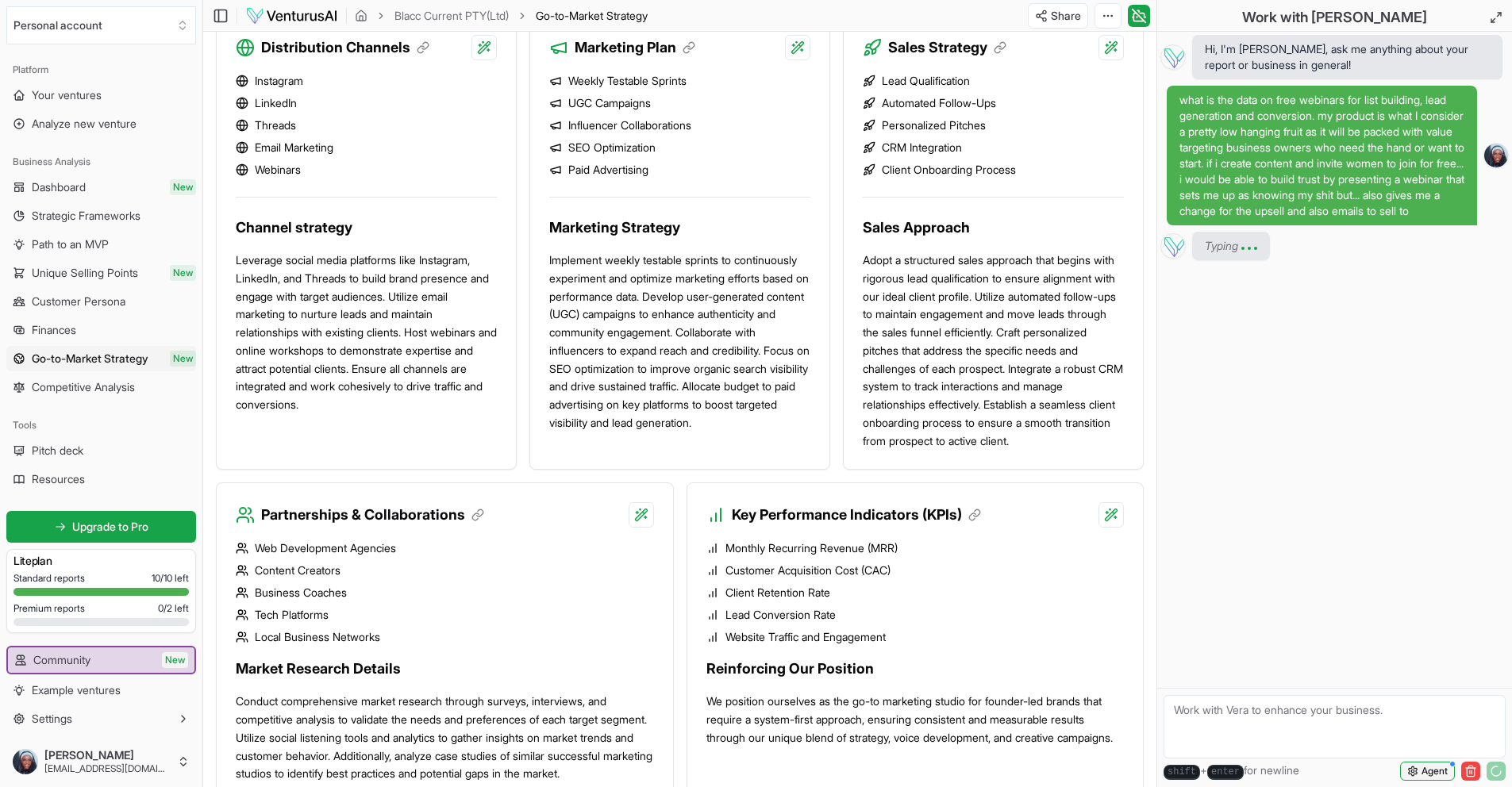
click at [1440, 770] on span "Agent" at bounding box center [1434, 771] width 26 height 13
click at [1436, 565] on div "Hi, I'm [PERSON_NAME], ask me anything about your report or business in general…" at bounding box center [1335, 360] width 355 height 656
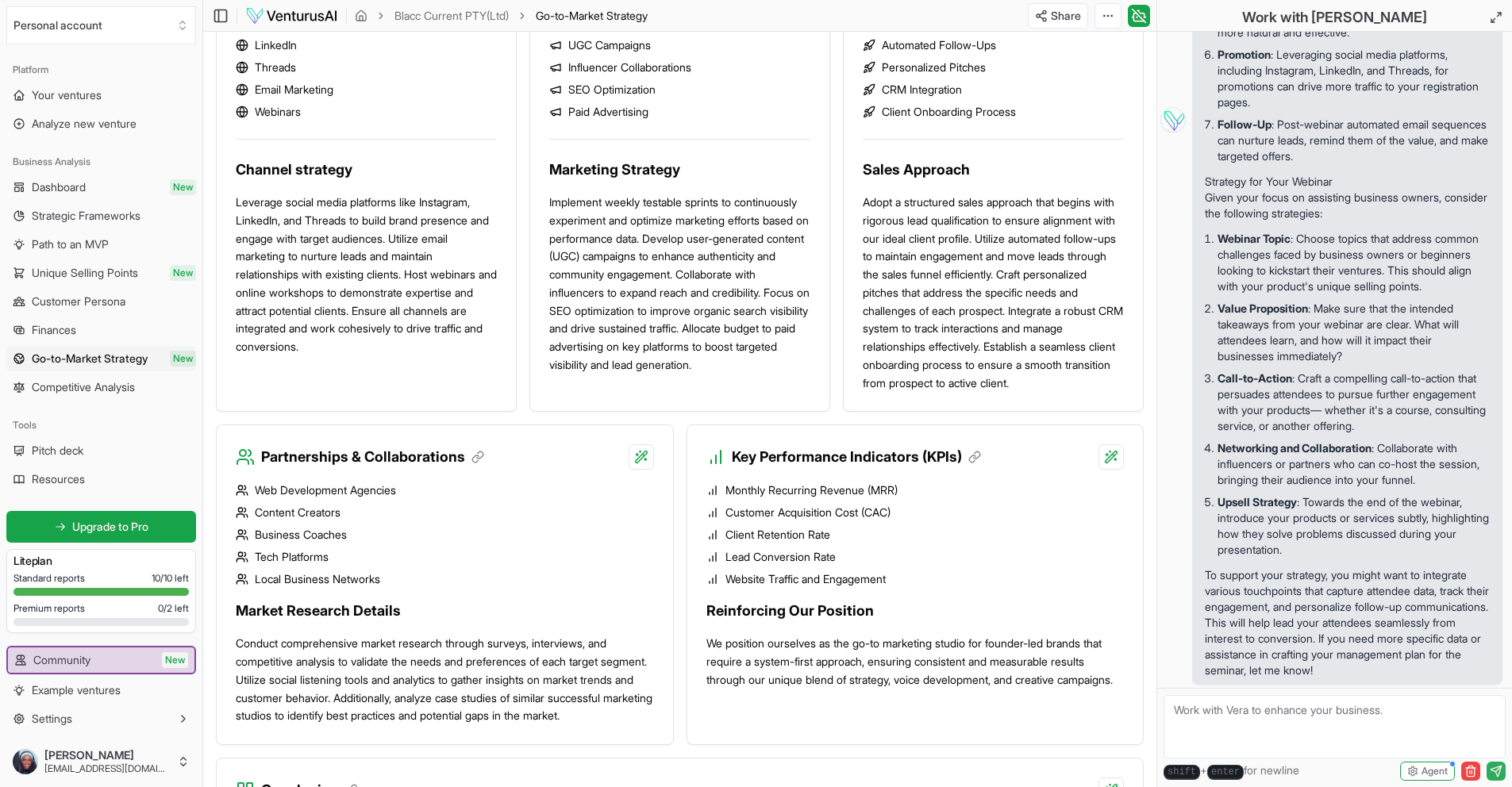
scroll to position [740, 0]
click at [1354, 711] on textarea at bounding box center [1335, 727] width 342 height 64
click at [1320, 731] on textarea "if i went this route, give me all the reasons this could fail. consider as many…" at bounding box center [1335, 727] width 342 height 64
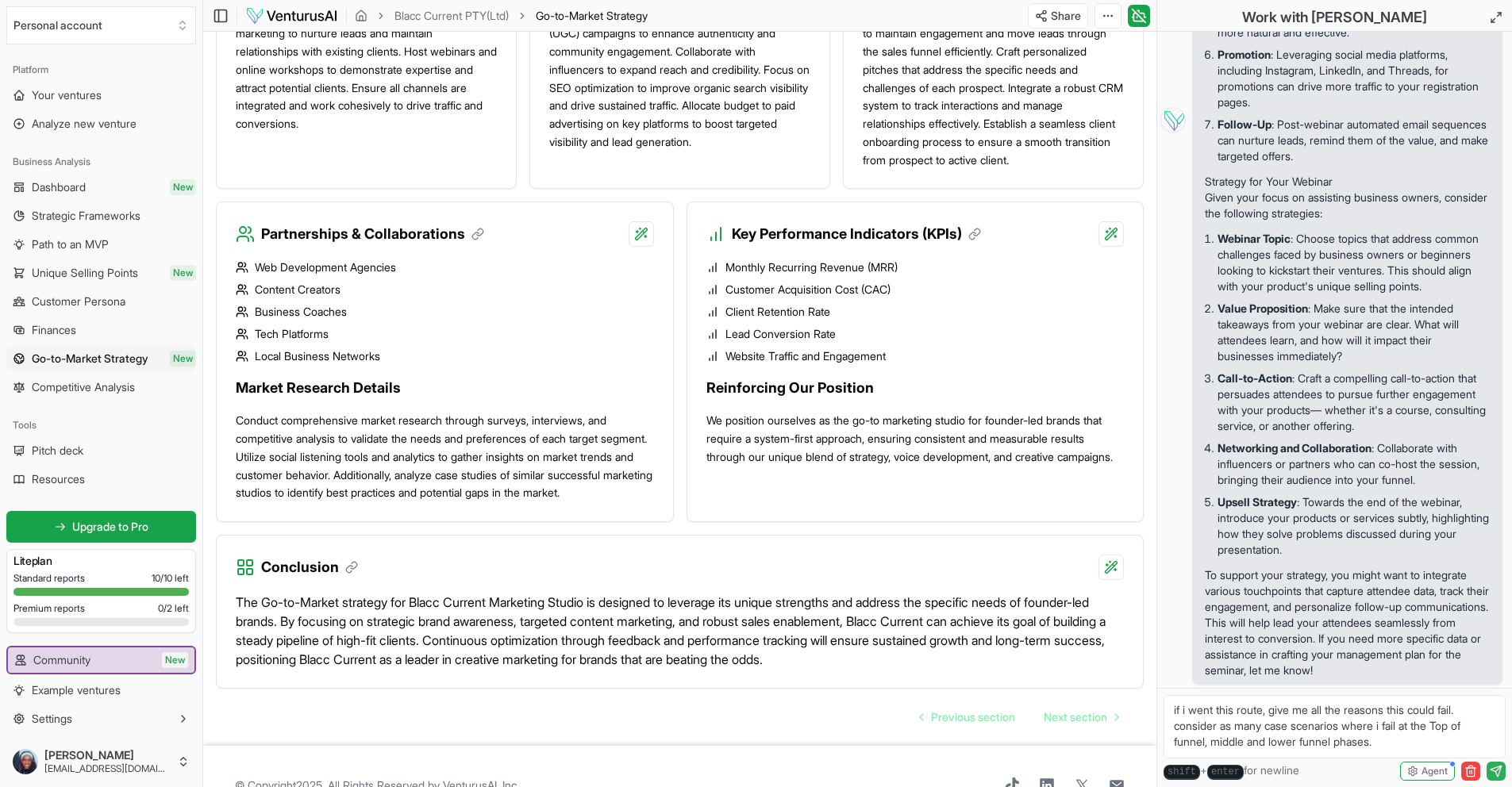
scroll to position [1390, 0]
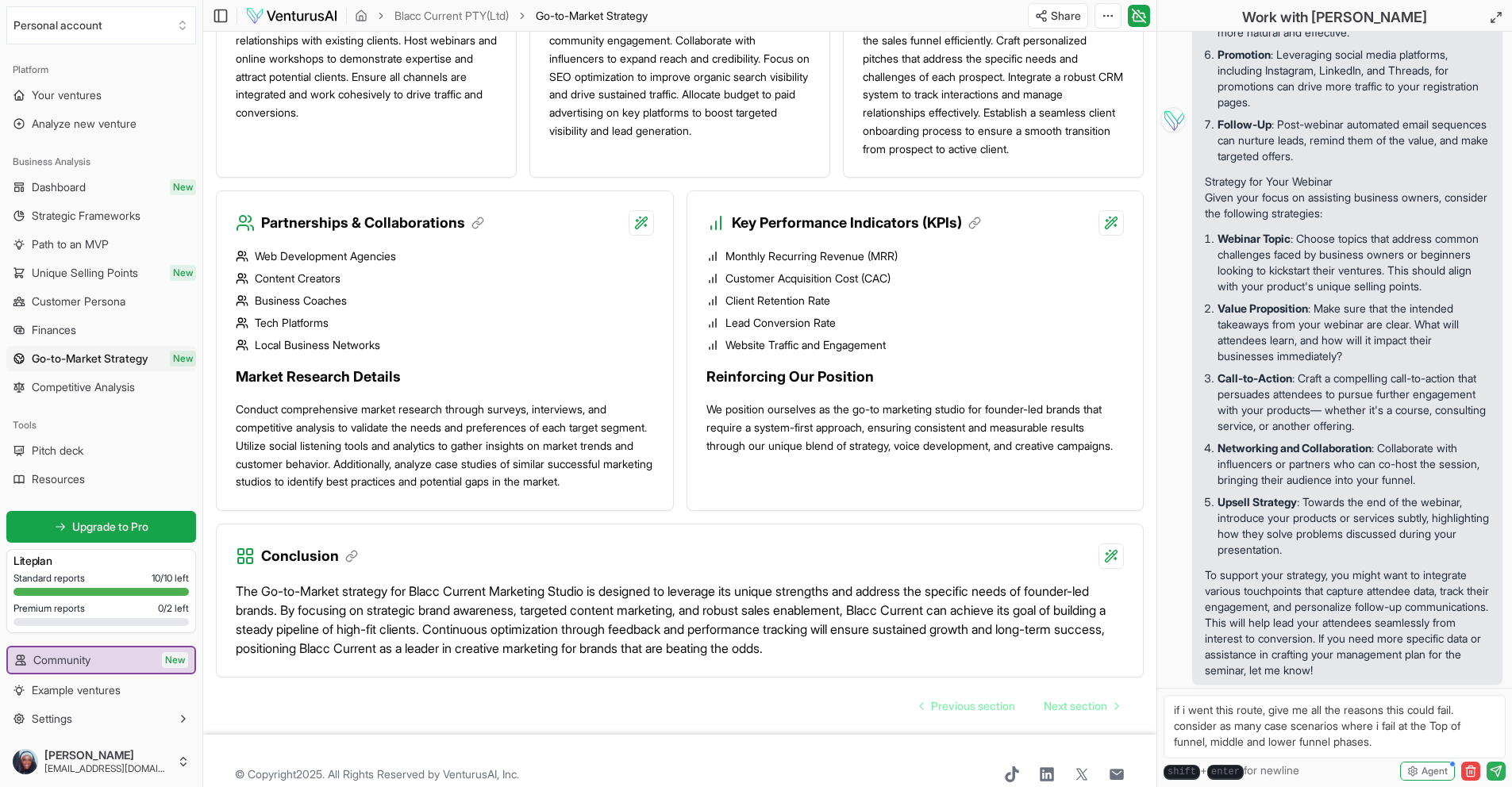
click at [1404, 755] on textarea "if i went this route, give me all the reasons this could fail. consider as many…" at bounding box center [1335, 727] width 342 height 64
click at [1317, 722] on textarea "if i went this route, give me all the reasons this could fail. consider as many…" at bounding box center [1335, 727] width 342 height 64
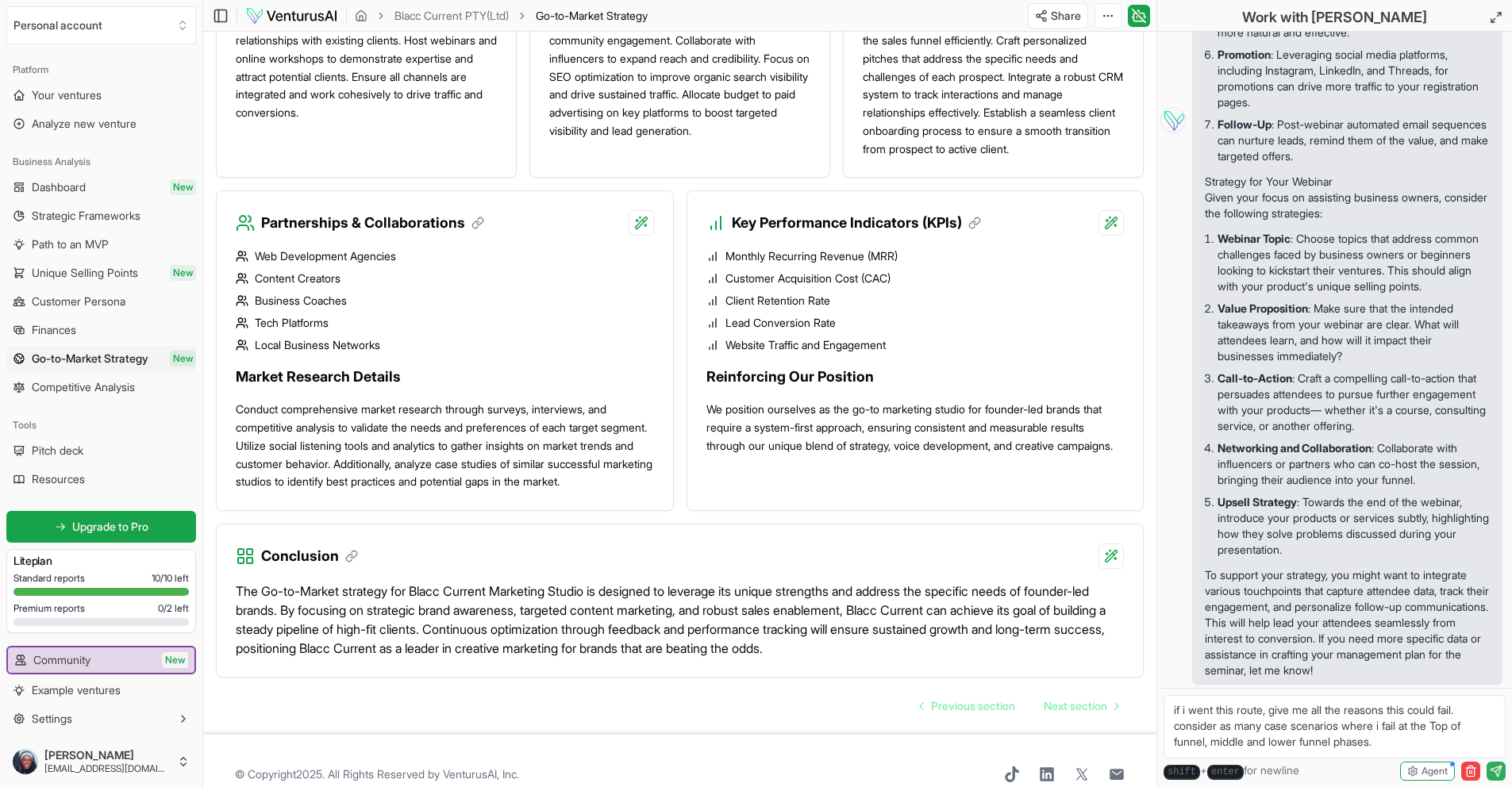
click at [1410, 744] on textarea "if i went this route, give me all the reasons this could fail. consider as many…" at bounding box center [1335, 727] width 342 height 64
click at [1175, 712] on textarea "if i went this route, give me all the reasons this could fail. consider as many…" at bounding box center [1335, 727] width 342 height 64
paste textarea "some context that i think is important: I have 300 followers on my business pag…"
type textarea "some context that i think is important: I have 300 followers on my business pag…"
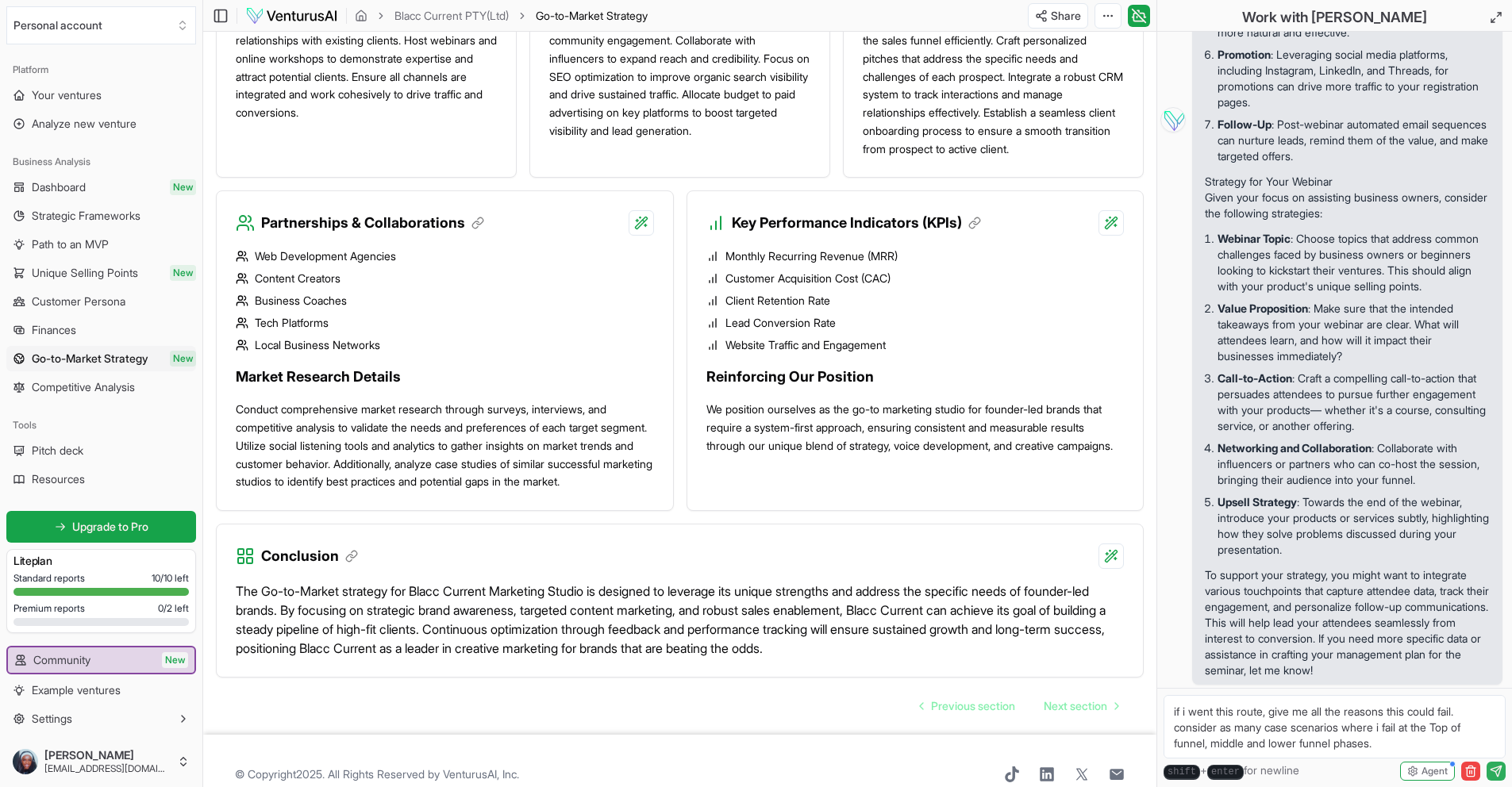
click at [1502, 771] on icon "submit" at bounding box center [1496, 771] width 13 height 13
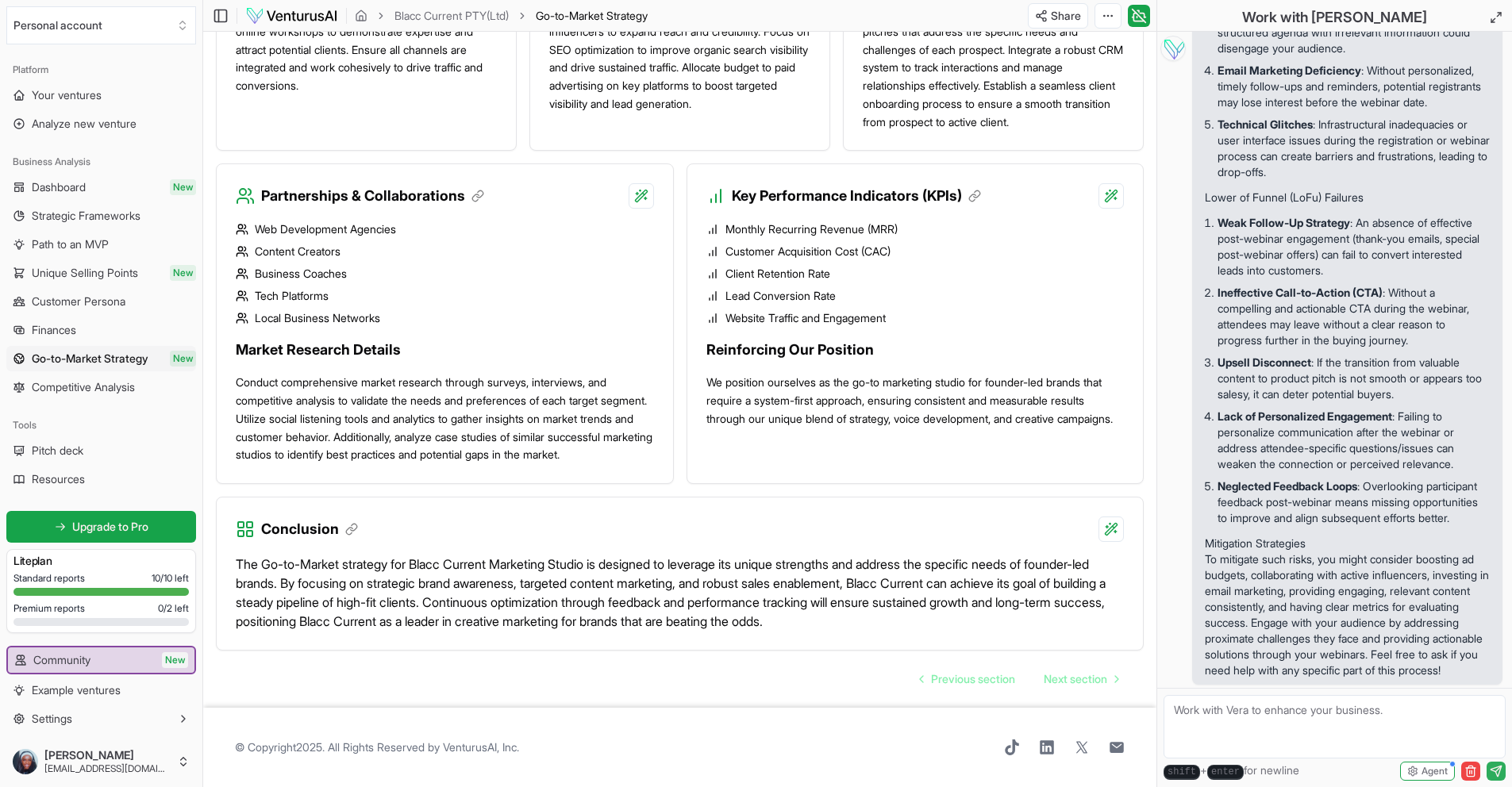
scroll to position [1494, 0]
click at [1226, 695] on textarea at bounding box center [1335, 727] width 342 height 64
type textarea "Okay, give me what you believe this a bullet proof plan to conclude this cycle …"
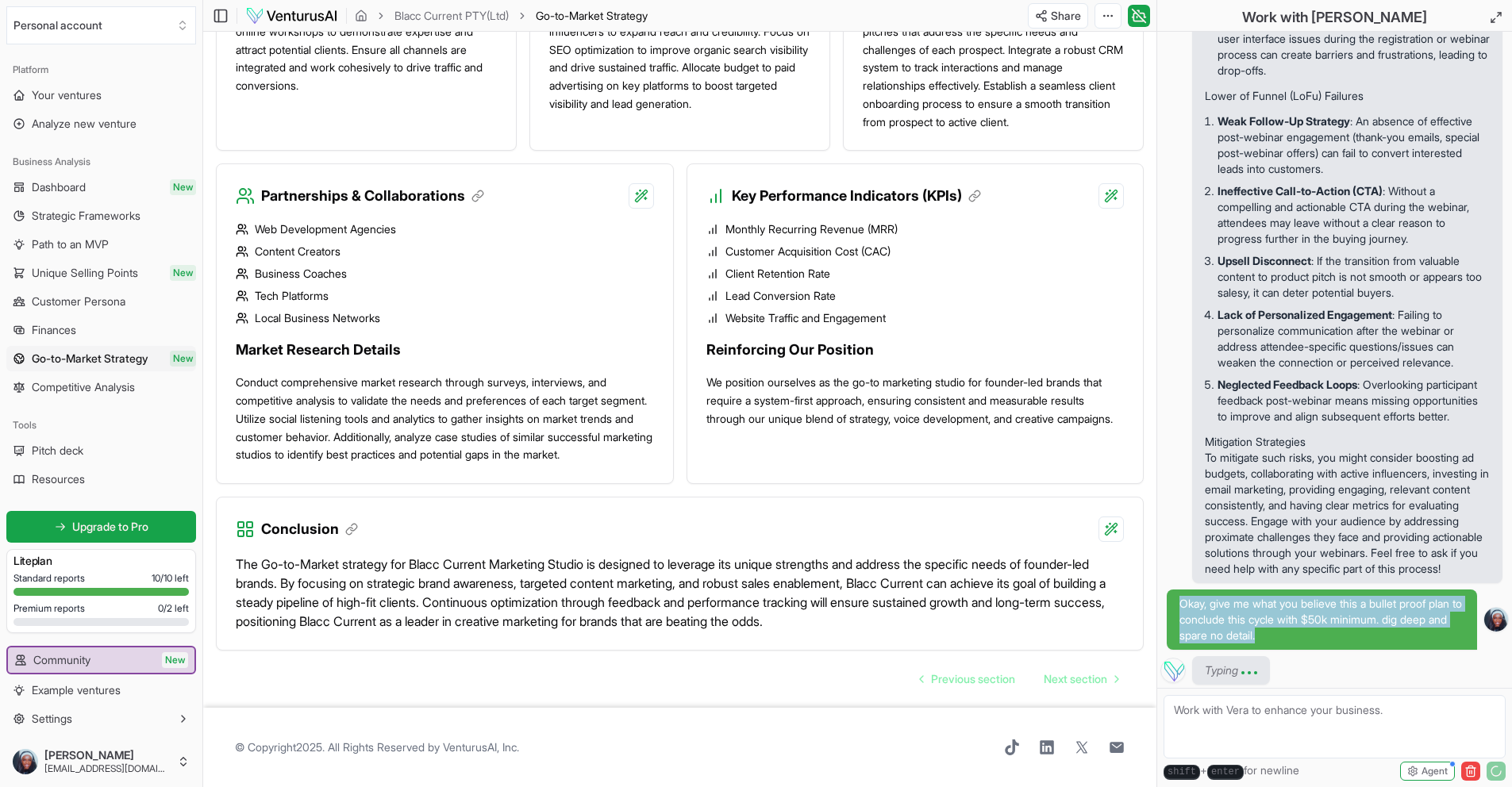
drag, startPoint x: 1181, startPoint y: 608, endPoint x: 1318, endPoint y: 637, distance: 140.0
click at [1318, 638] on span "Okay, give me what you believe this a bullet proof plan to conclude this cycle …" at bounding box center [1322, 619] width 285 height 47
copy span "Okay, give me what you believe this a bullet proof plan to conclude this cycle …"
